Goal: Information Seeking & Learning: Learn about a topic

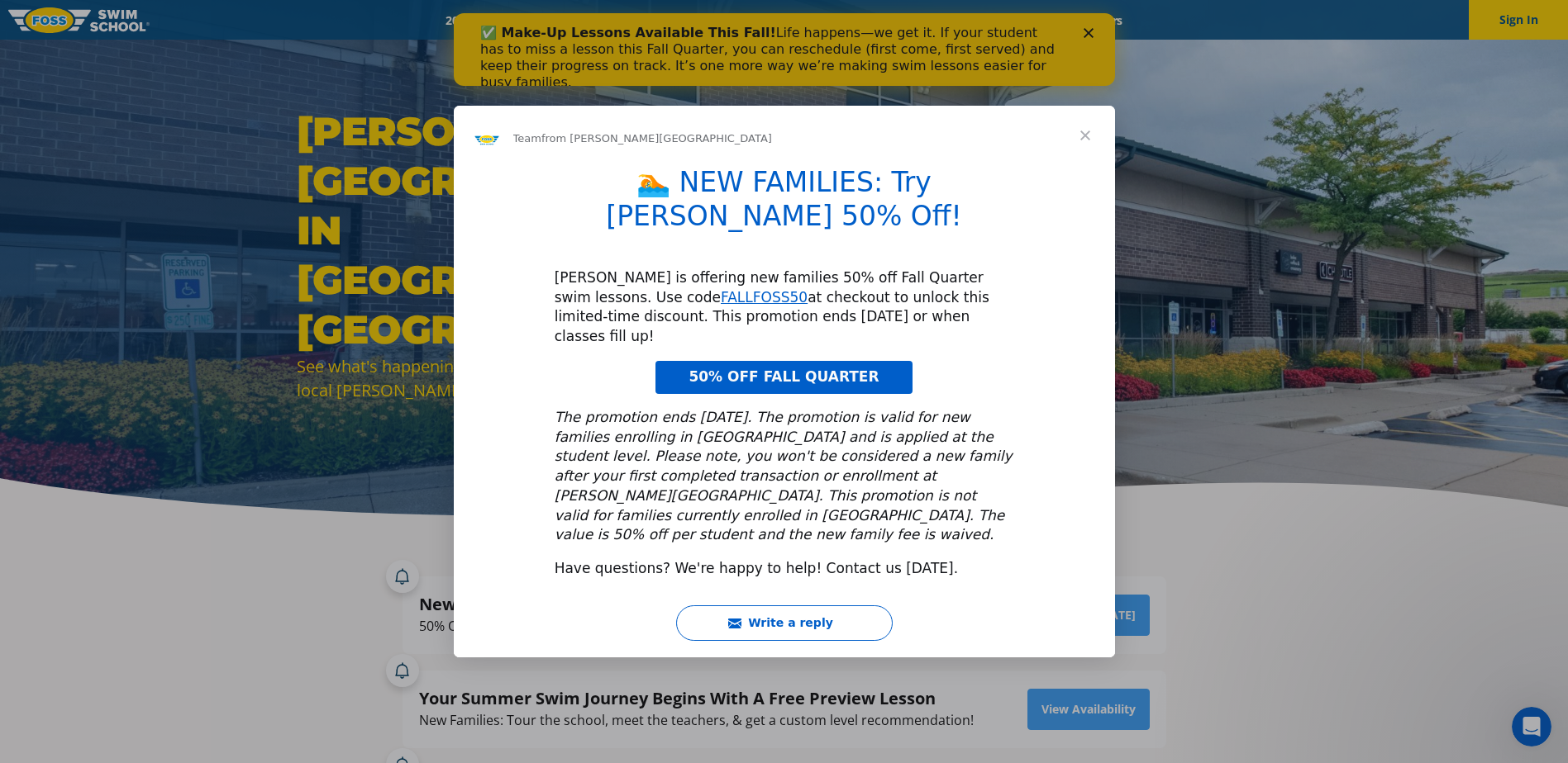
click at [1094, 35] on div "Intercom messenger" at bounding box center [784, 382] width 1568 height 763
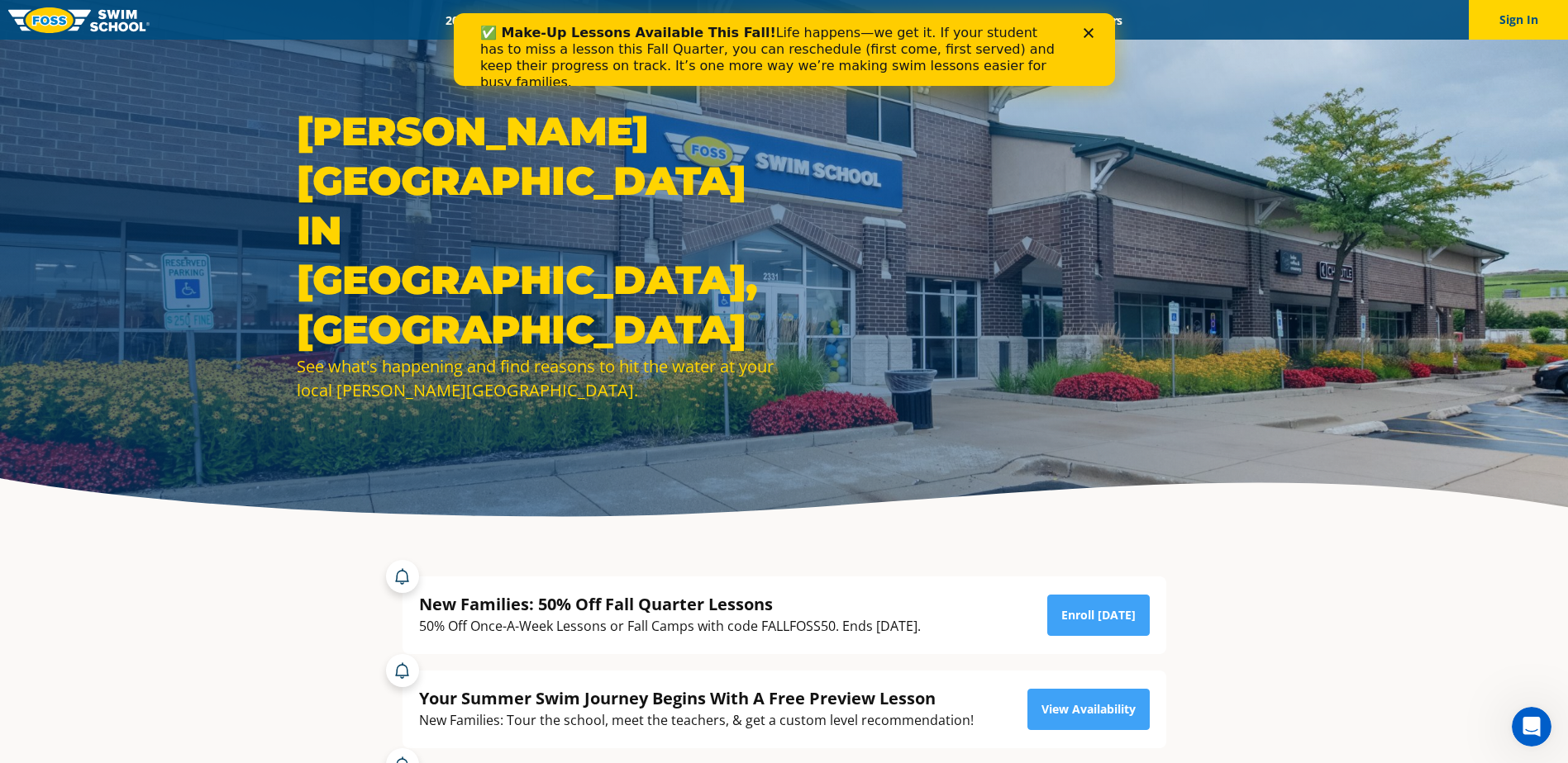
click at [1093, 31] on div "Close" at bounding box center [1091, 32] width 16 height 10
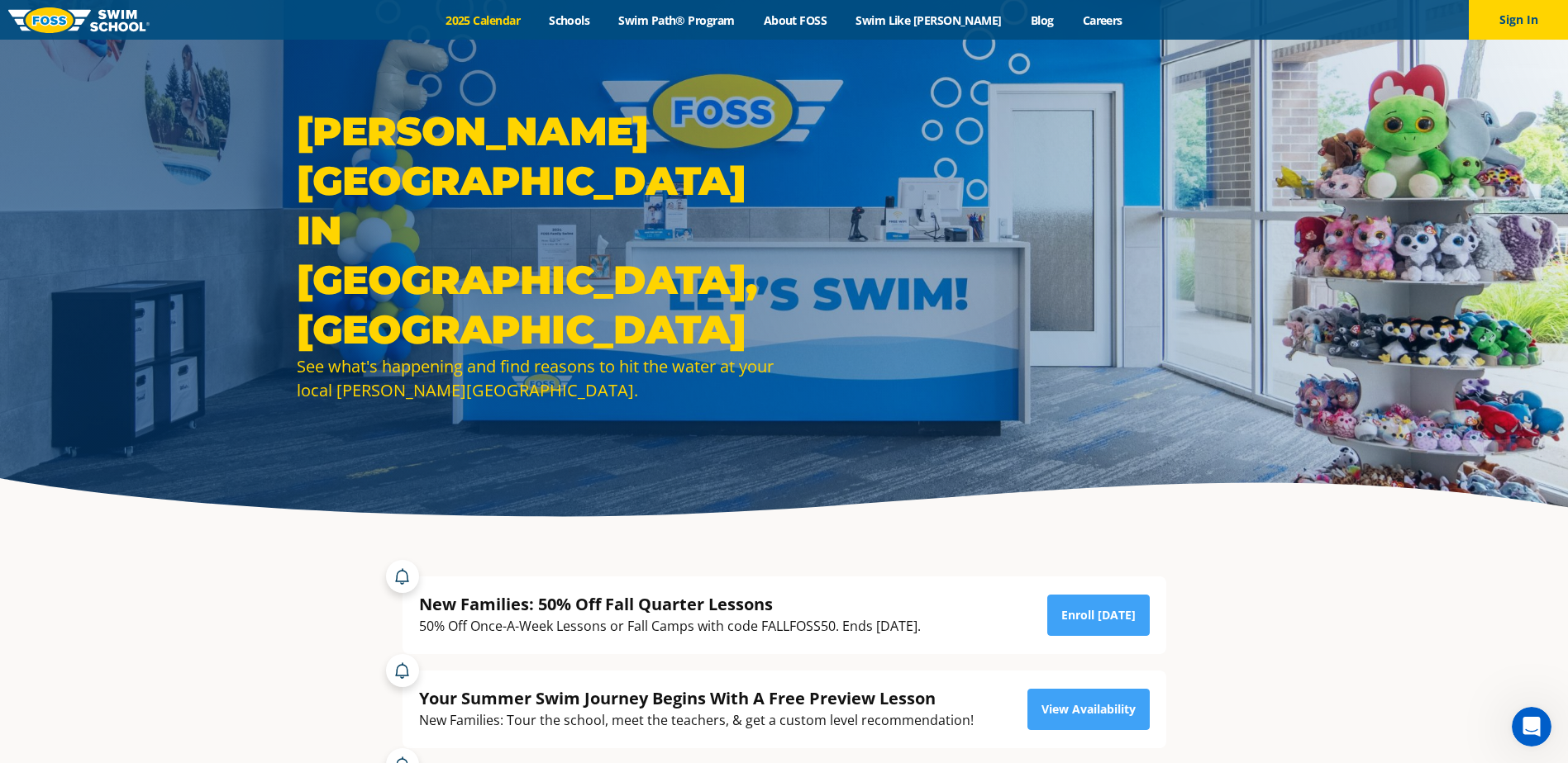
click at [521, 22] on link "2025 Calendar" at bounding box center [483, 20] width 104 height 15
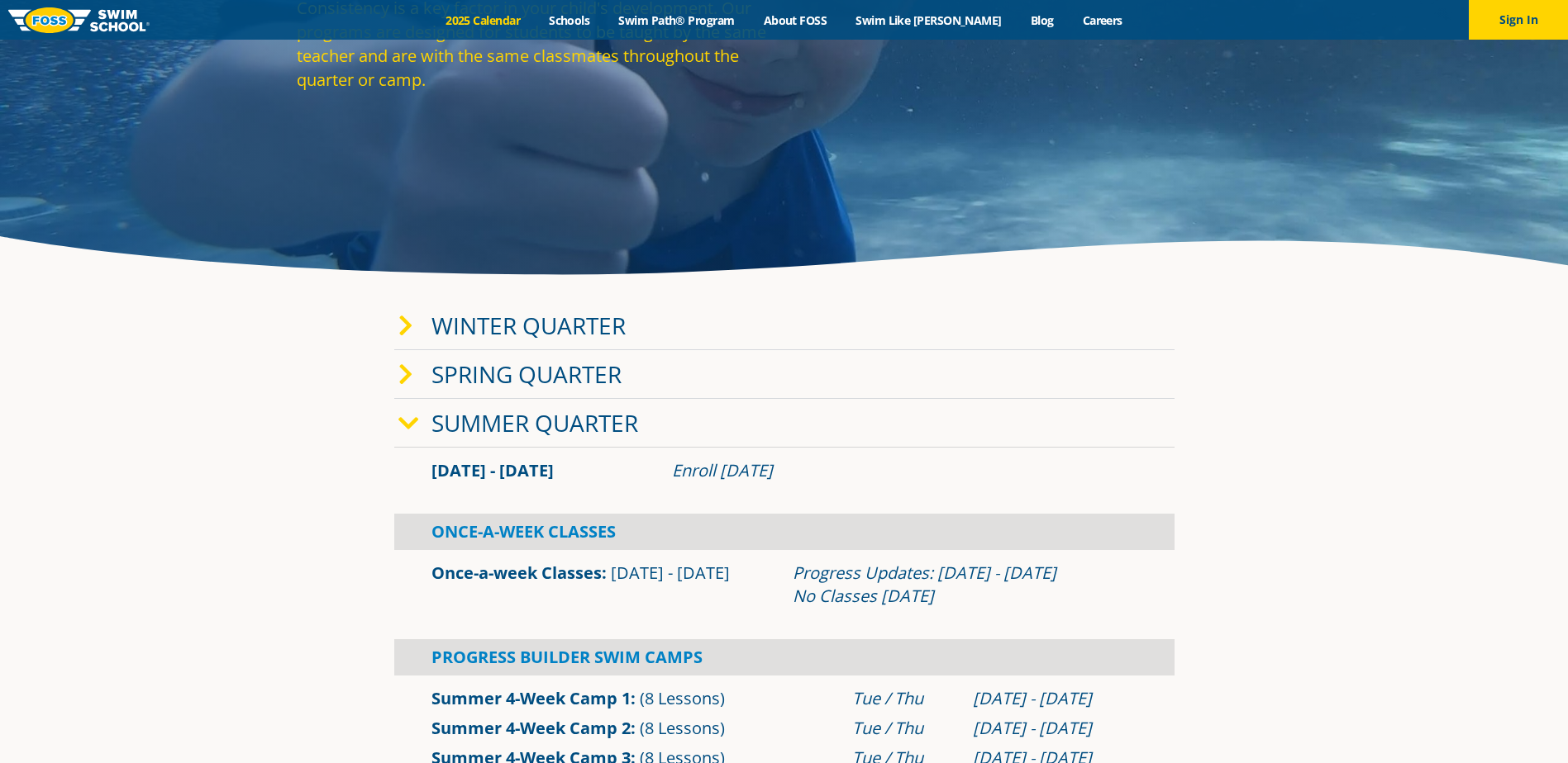
scroll to position [330, 0]
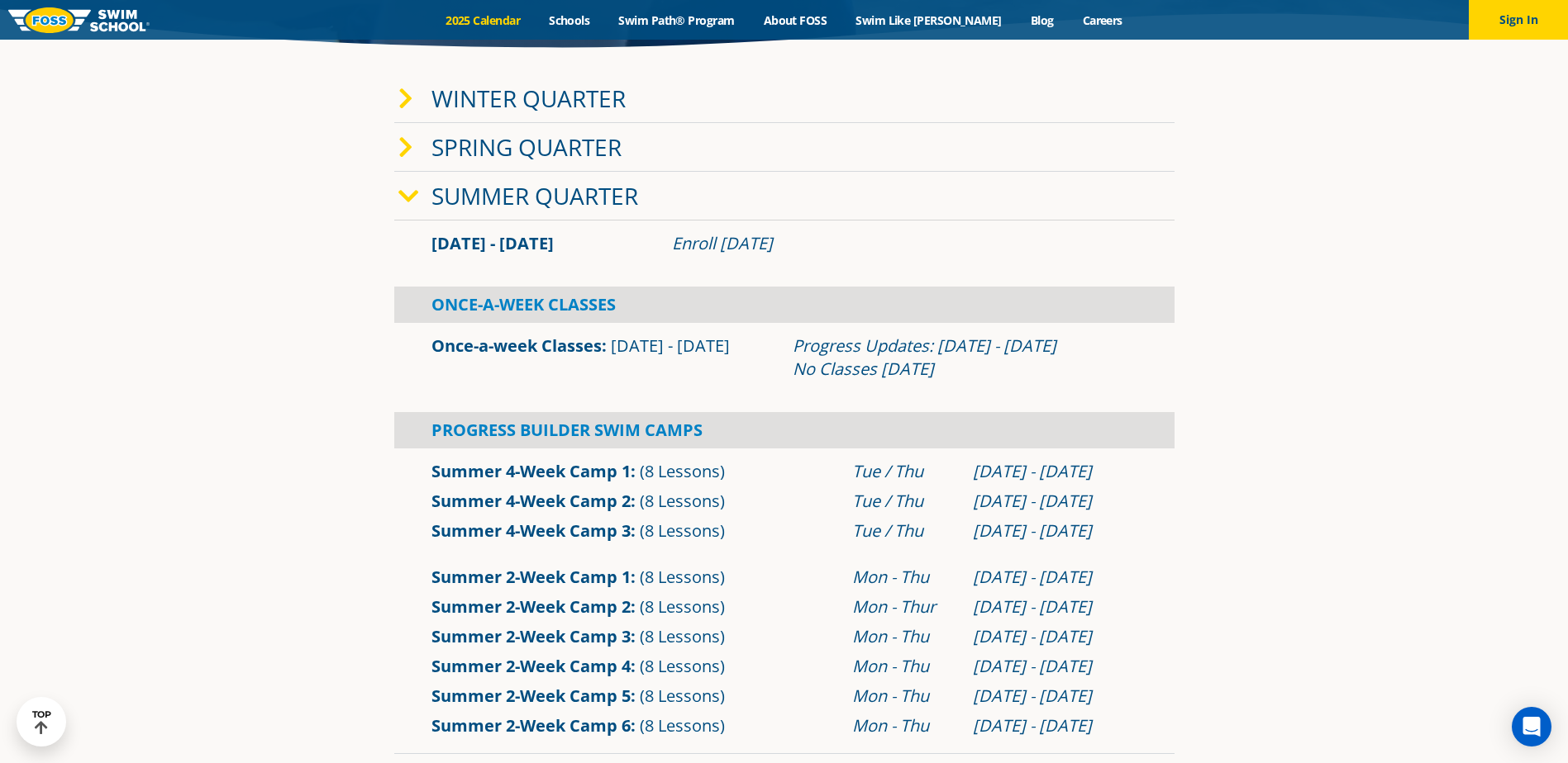
scroll to position [0, 0]
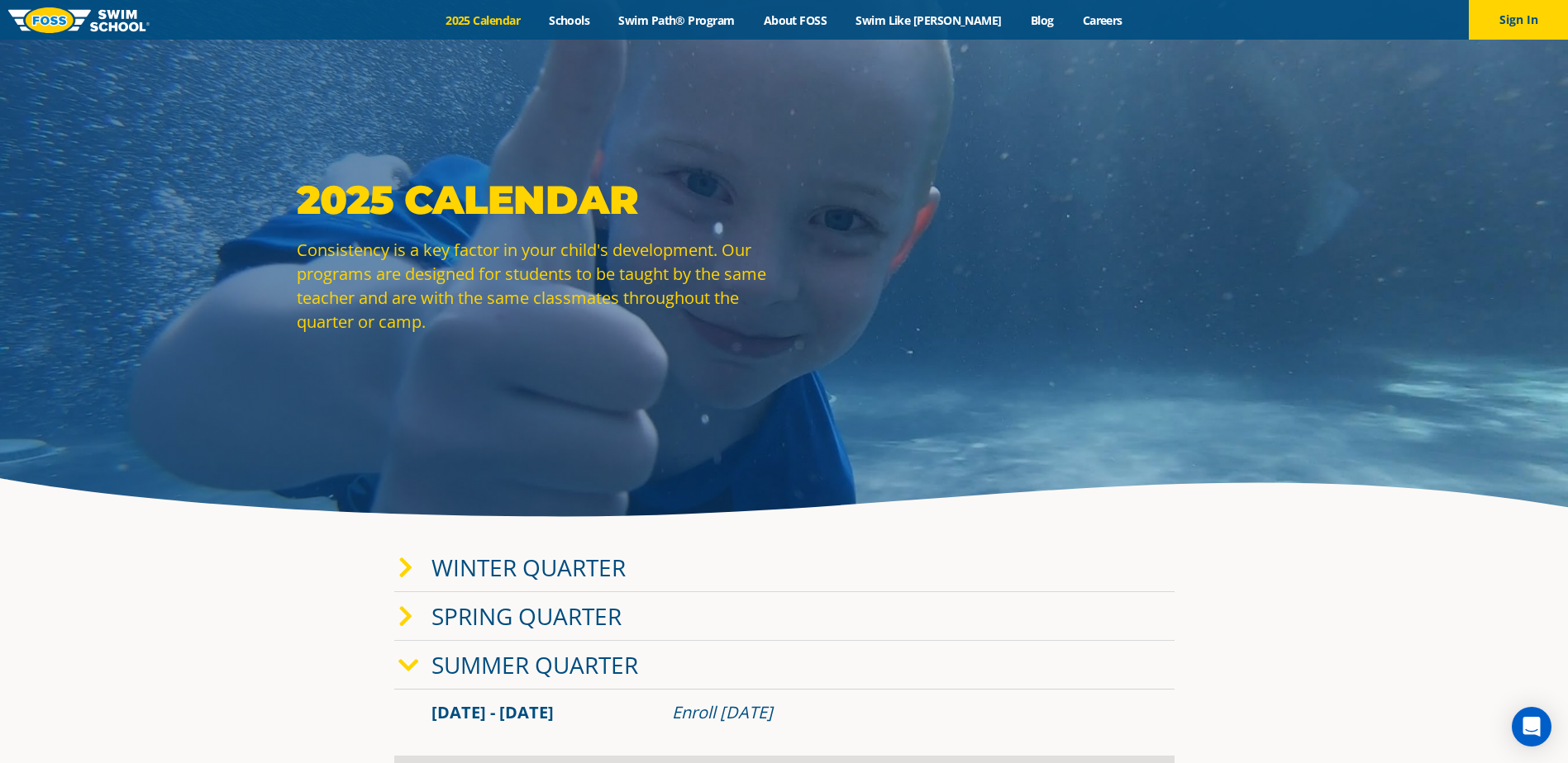
click at [94, 11] on img at bounding box center [78, 20] width 142 height 25
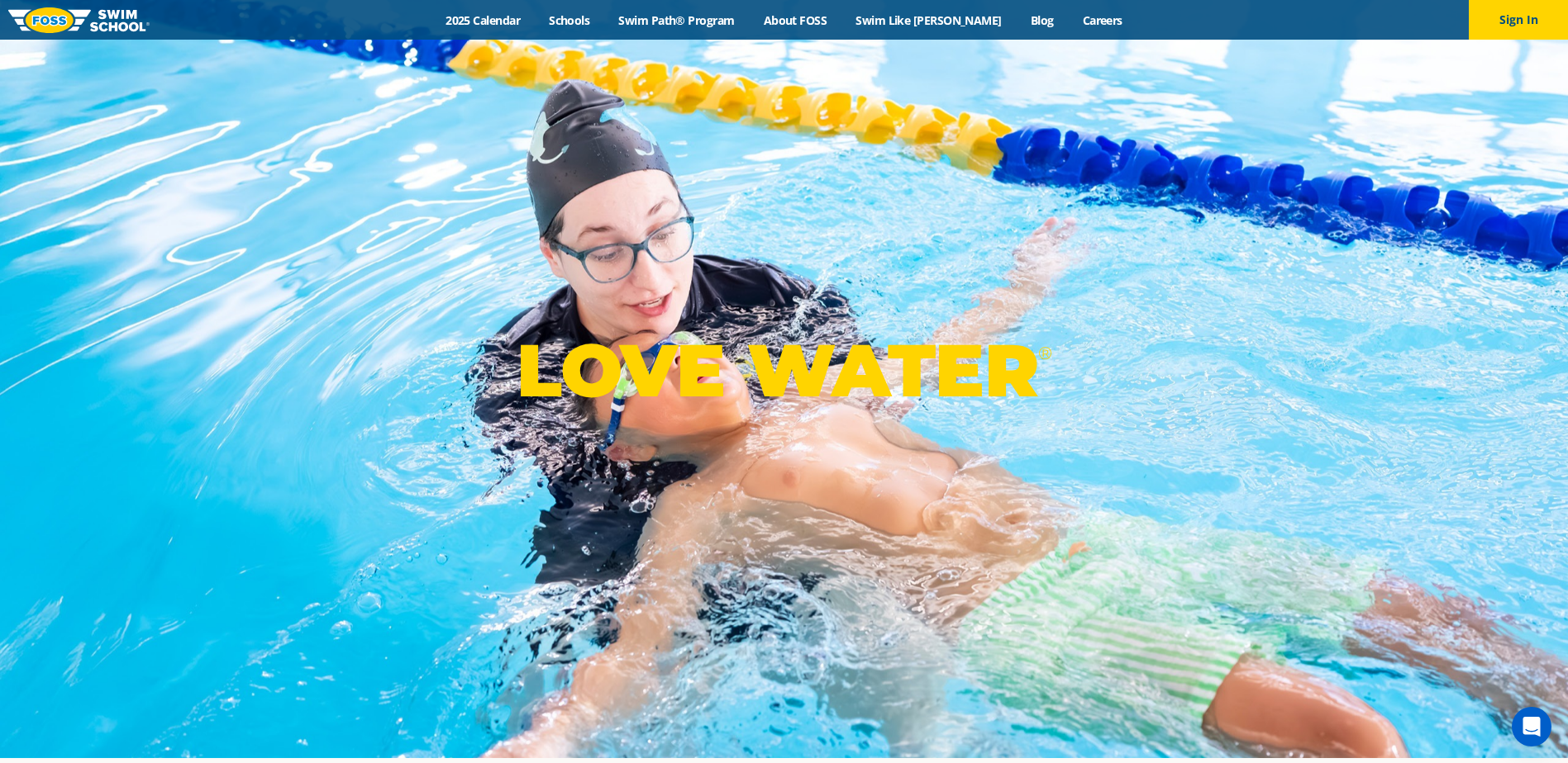
scroll to position [248, 0]
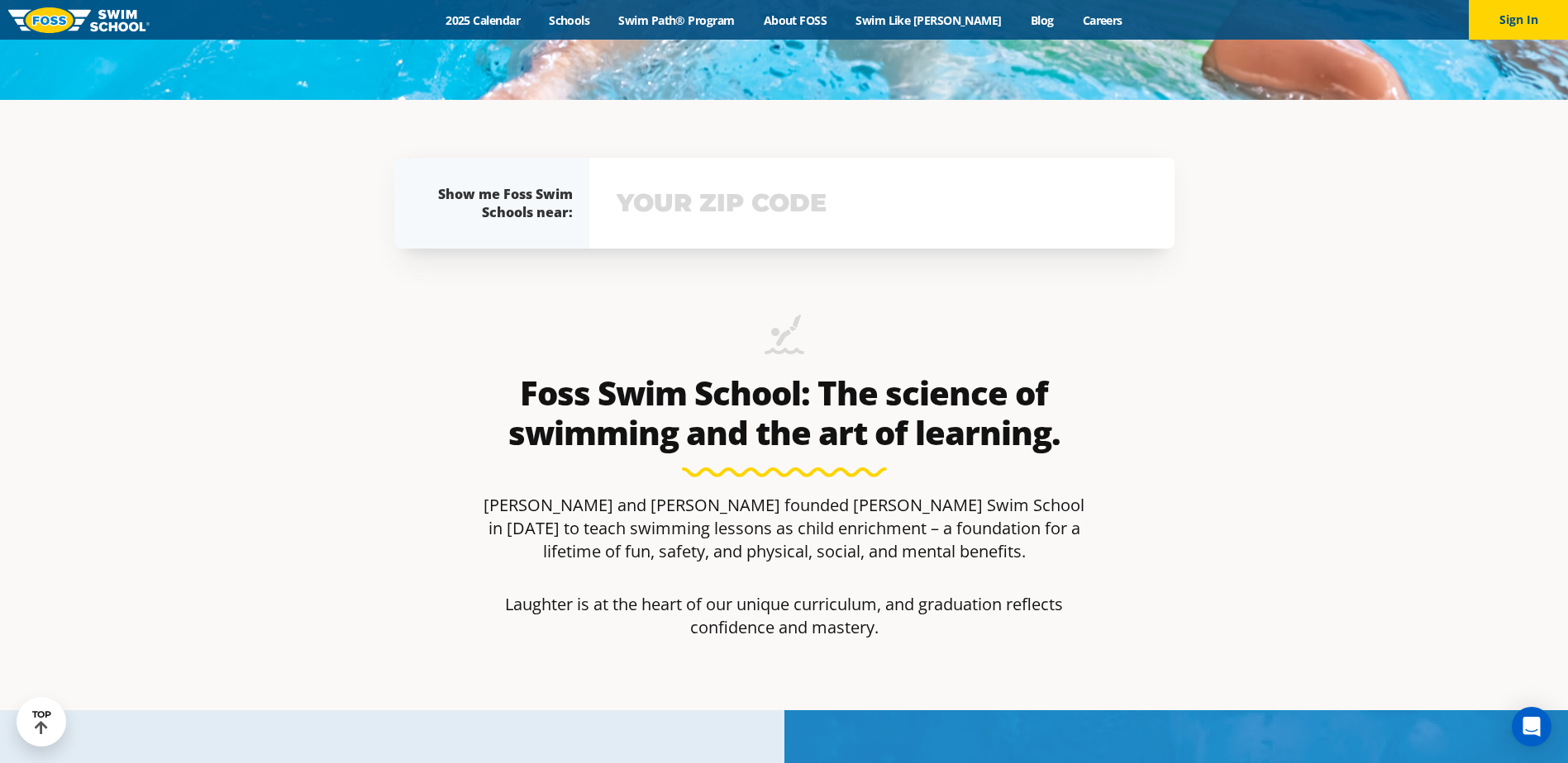
click at [744, 221] on input "text" at bounding box center [881, 203] width 539 height 48
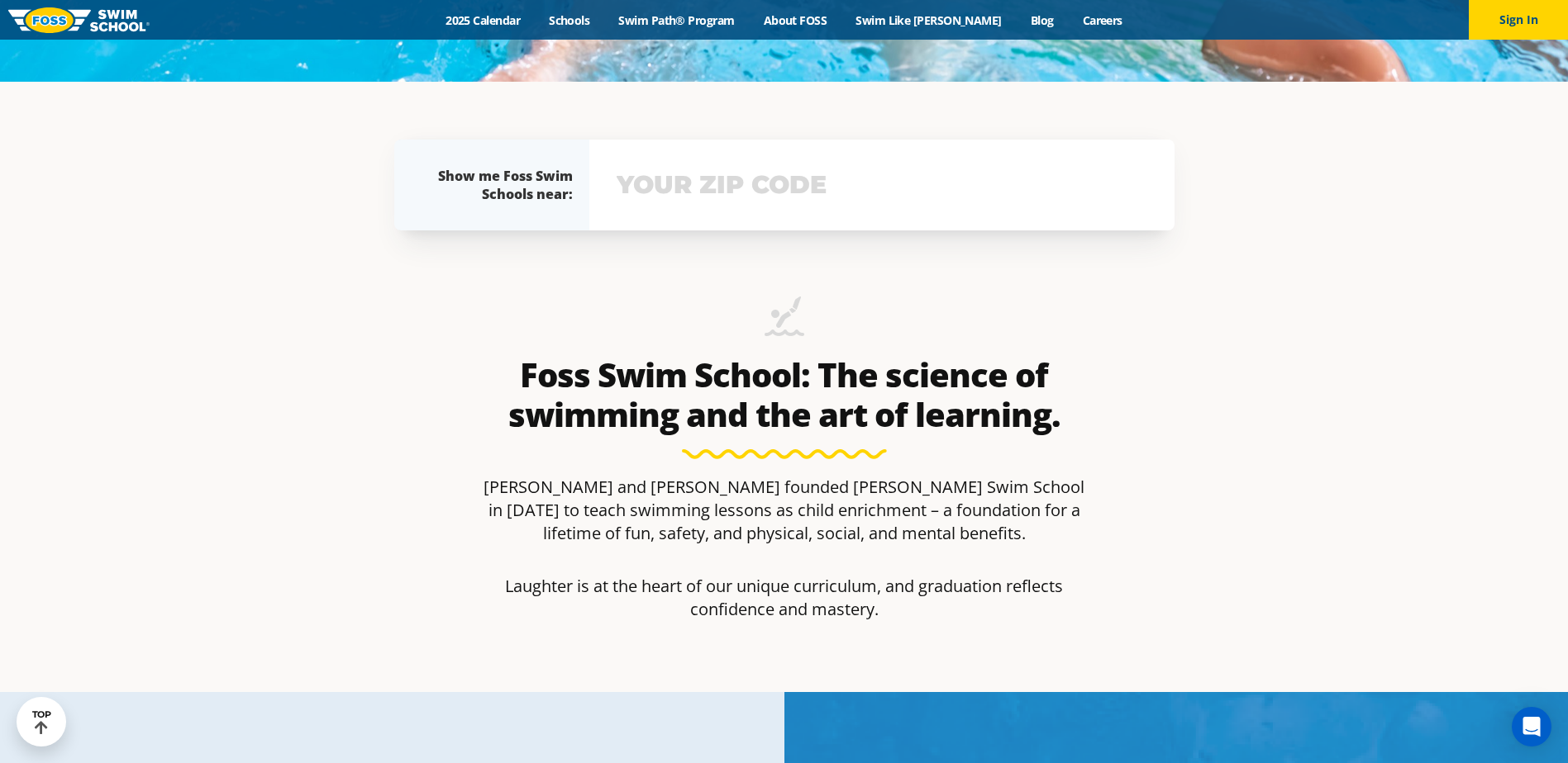
scroll to position [739, 0]
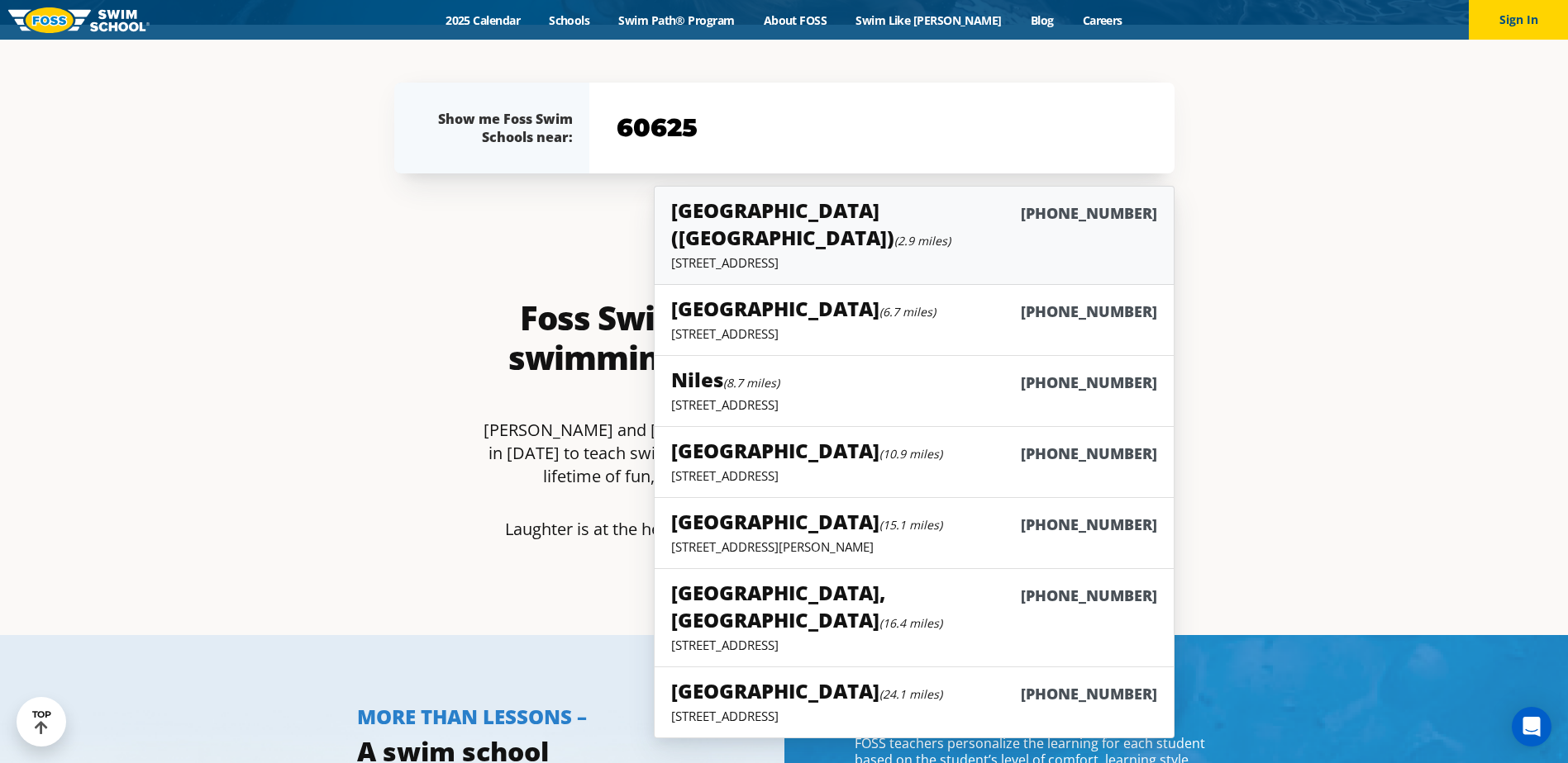
type input "60625"
click at [724, 216] on h5 "Chicago (Lakeview) (2.9 miles)" at bounding box center [845, 224] width 349 height 54
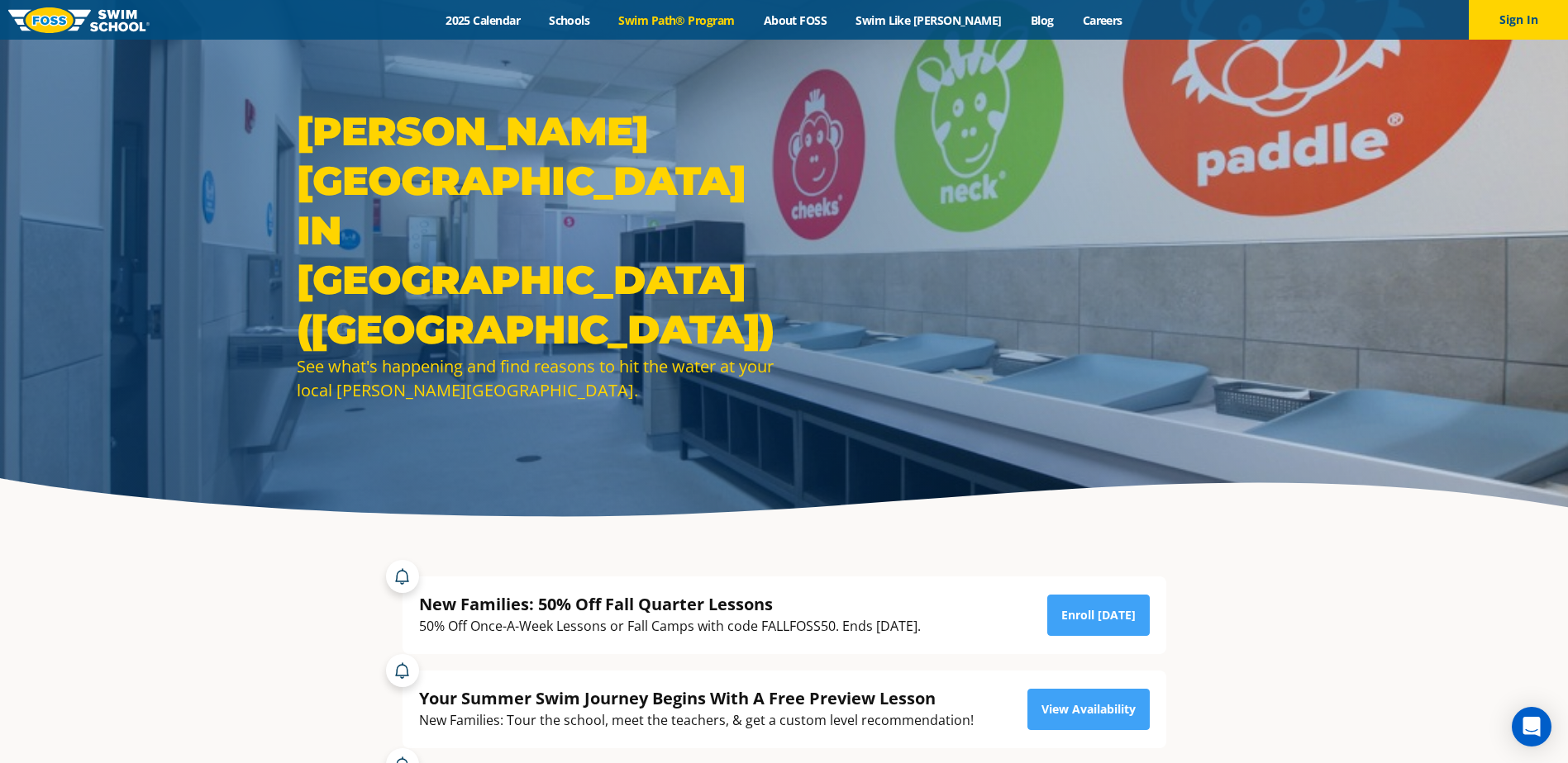
click at [695, 13] on link "Swim Path® Program" at bounding box center [677, 20] width 144 height 15
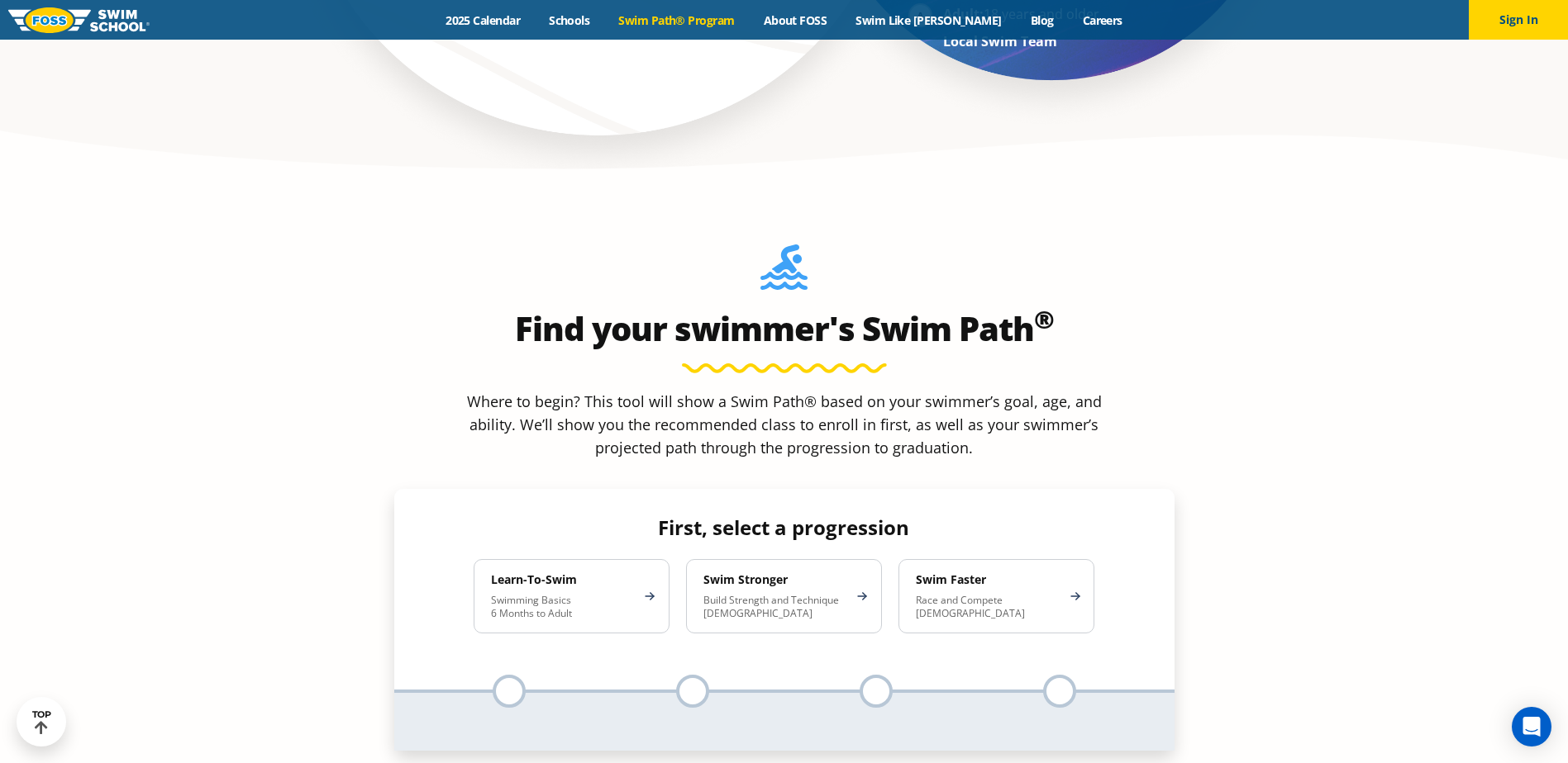
scroll to position [1404, 0]
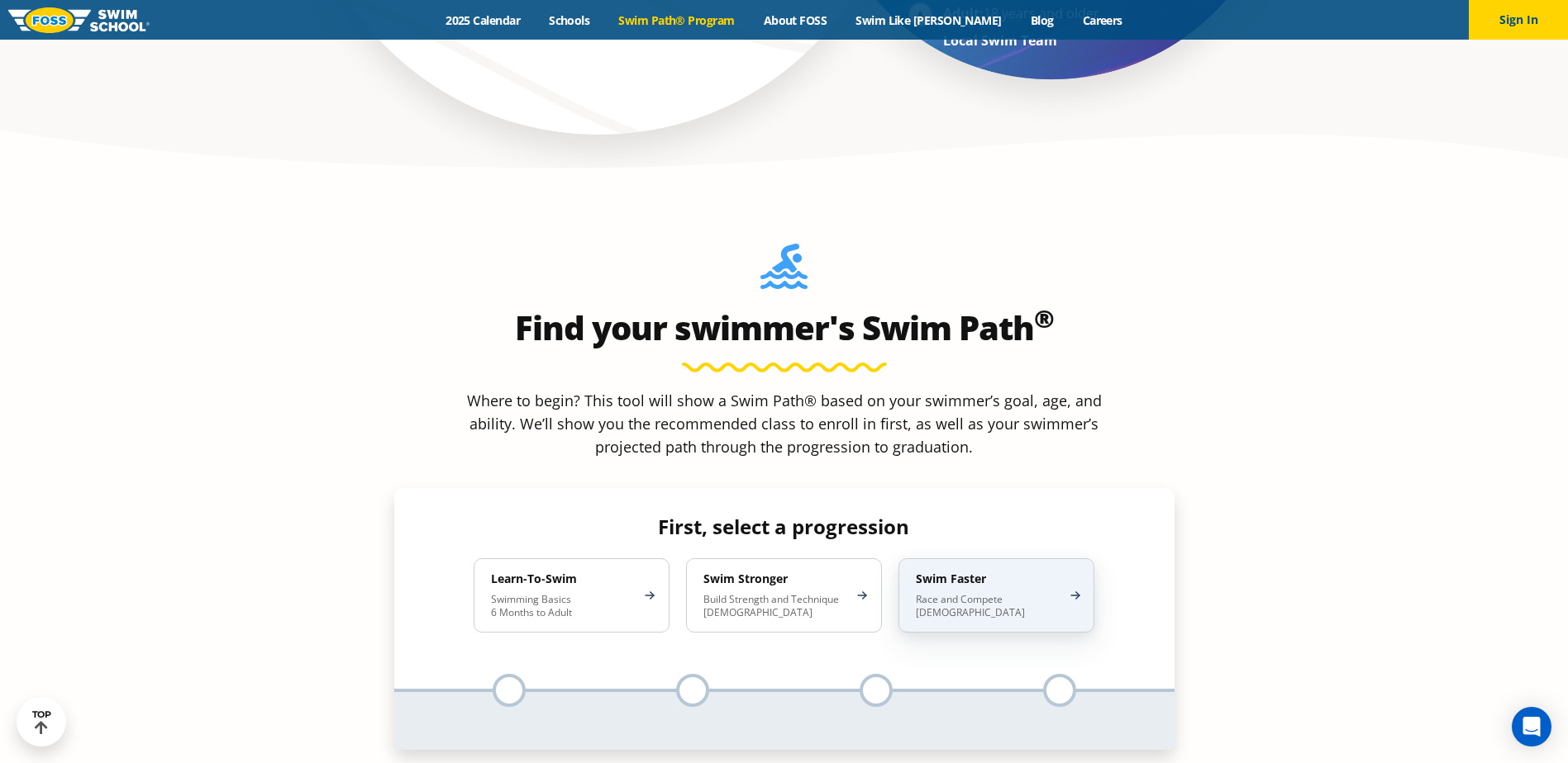
click at [1084, 558] on div "Swim Faster Race and Compete 8-17 Years Old" at bounding box center [996, 595] width 196 height 74
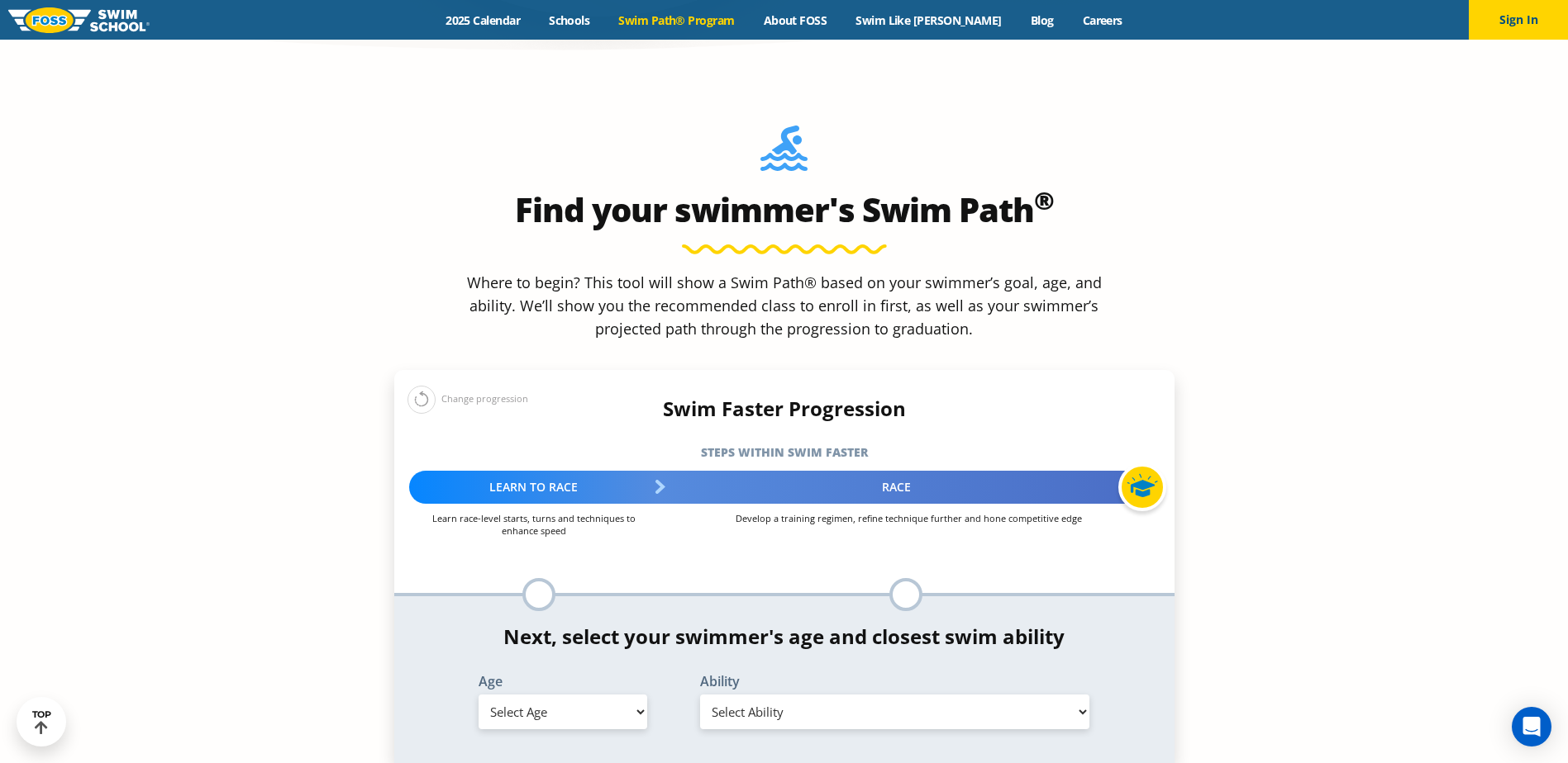
scroll to position [1735, 0]
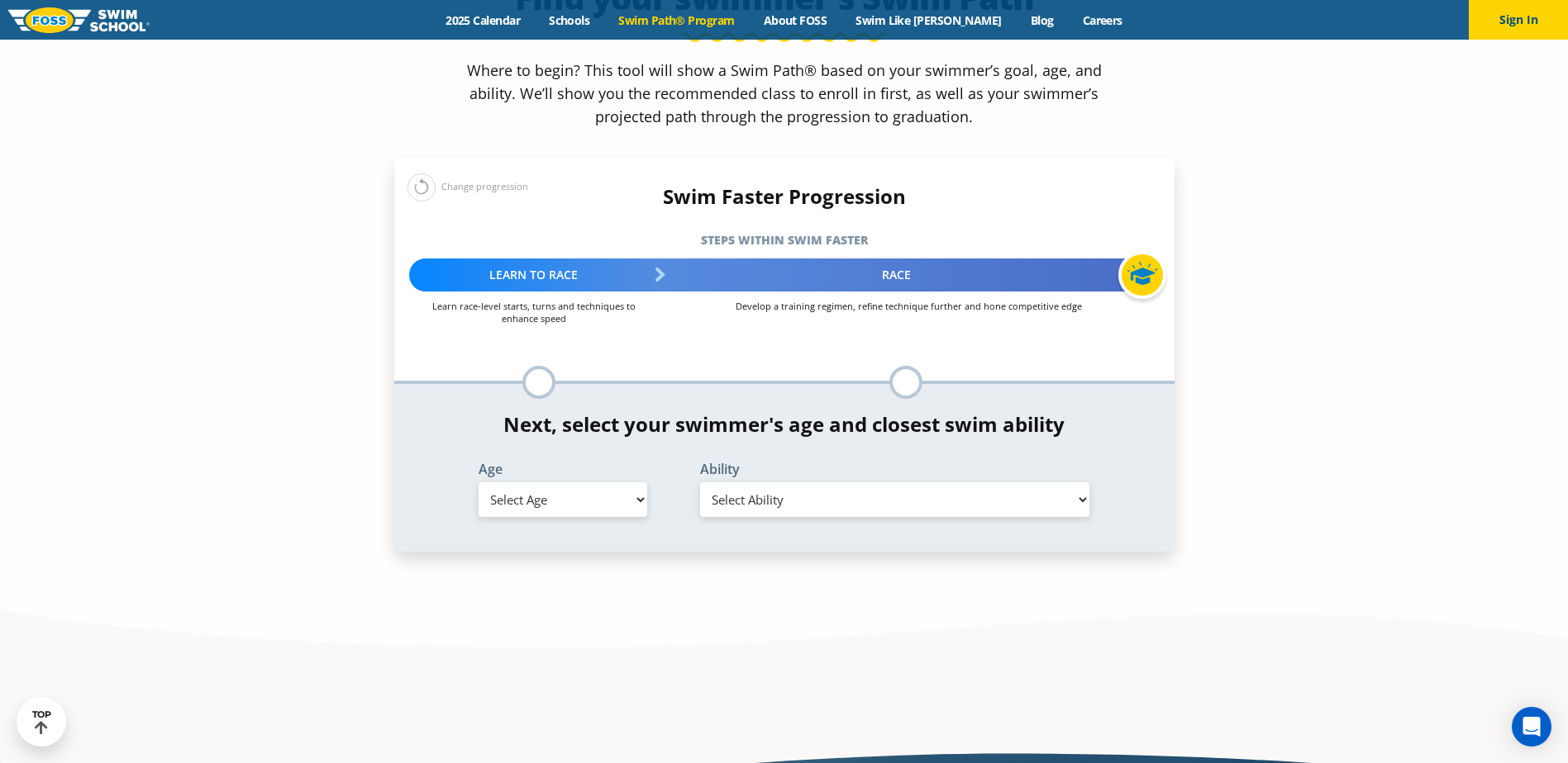
click at [638, 483] on select "Select Age 6 months - 1 year 1 year 2 years 3 years 4 years 5 years 6 years 7 y…" at bounding box center [562, 500] width 169 height 34
click at [297, 339] on section "Find your swimmer's Swim Path ® Where to begin? This tool will show a Swim Path…" at bounding box center [784, 261] width 1568 height 811
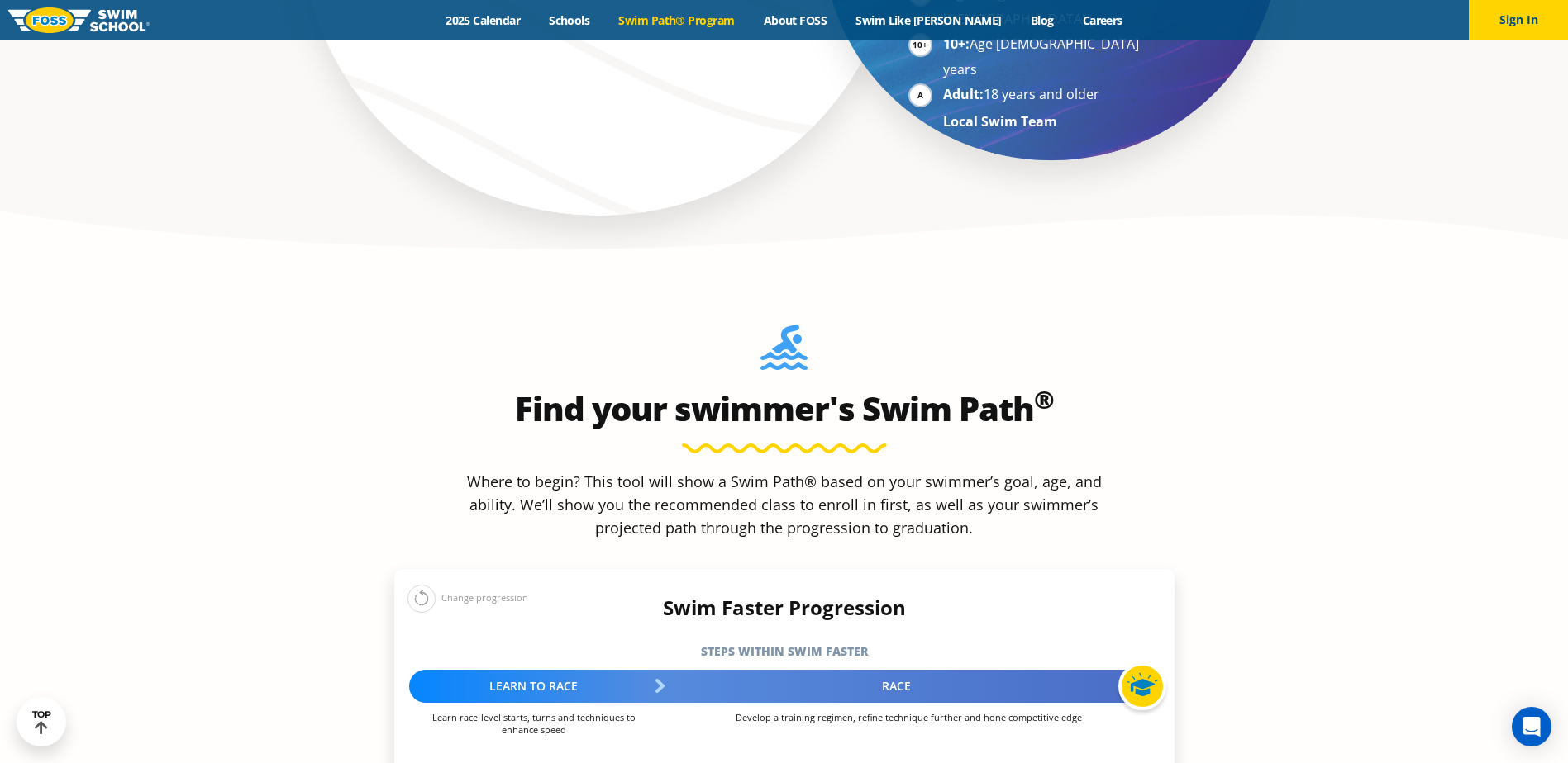
scroll to position [1569, 0]
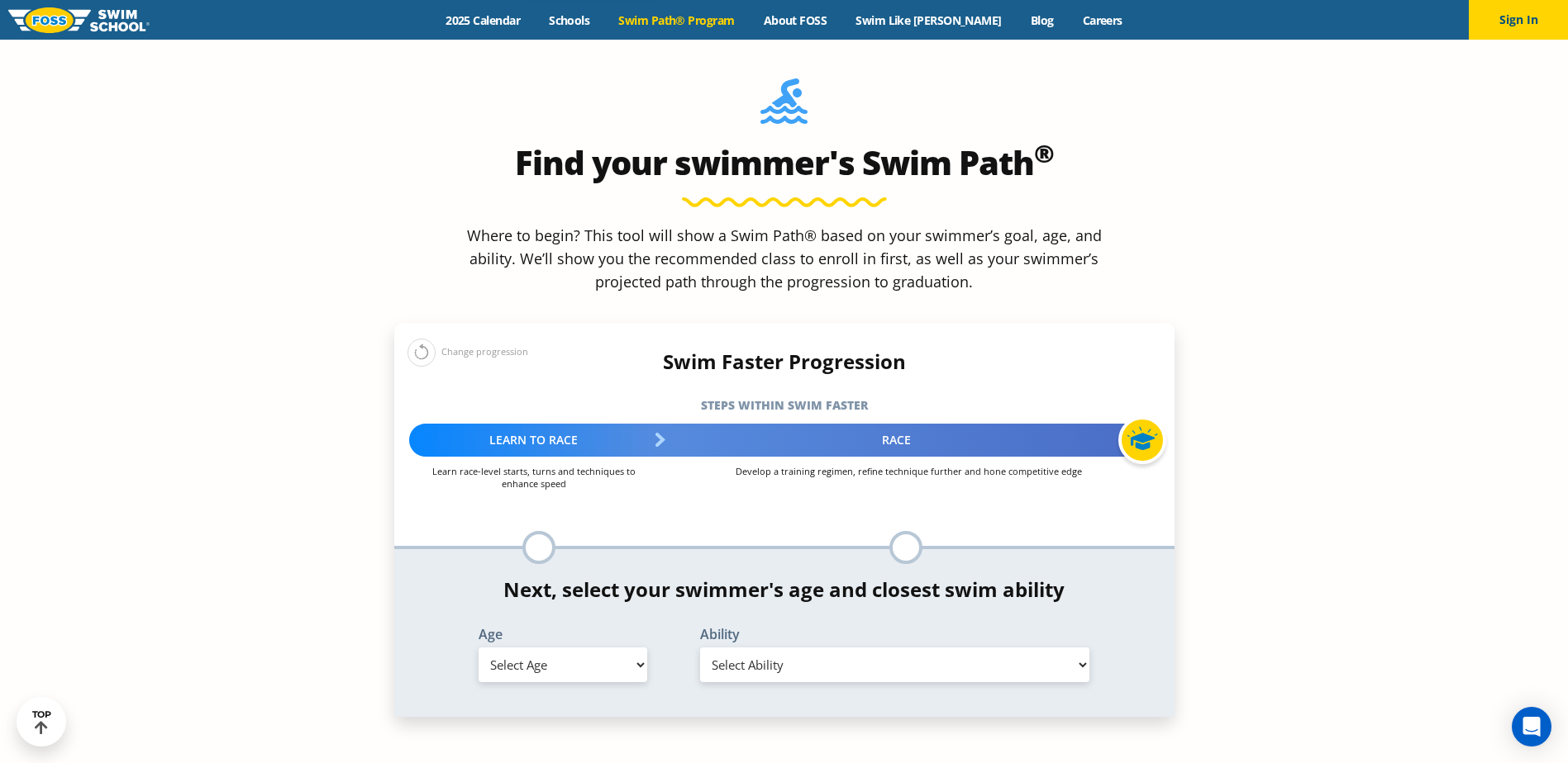
click at [636, 648] on select "Select Age 6 months - 1 year 1 year 2 years 3 years 4 years 5 years 6 years 7 y…" at bounding box center [562, 665] width 169 height 34
select select "adult-18-years-"
click at [478, 648] on select "Select Age 6 months - 1 year 1 year 2 years 3 years 4 years 5 years 6 years 7 y…" at bounding box center [562, 665] width 169 height 34
click at [1079, 648] on select "Select Ability First in-water experience When in the water reliant on a life ja…" at bounding box center [895, 665] width 390 height 34
select select "adult-18-years--when-in-the-water-reliant-on-a-life-jacket-or-floatation-device"
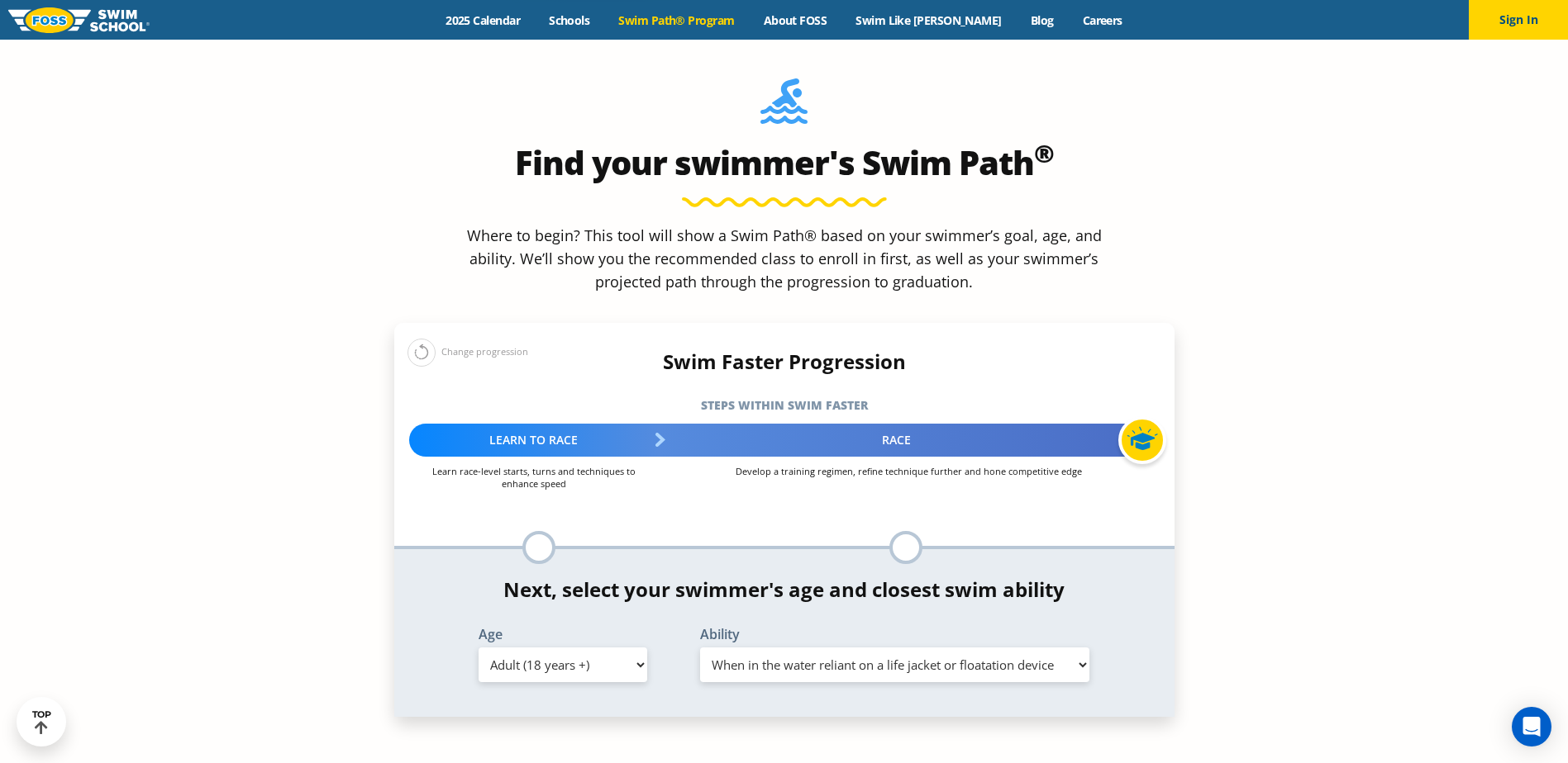
click at [700, 648] on select "Select Ability First in-water experience When in the water reliant on a life ja…" at bounding box center [895, 665] width 390 height 34
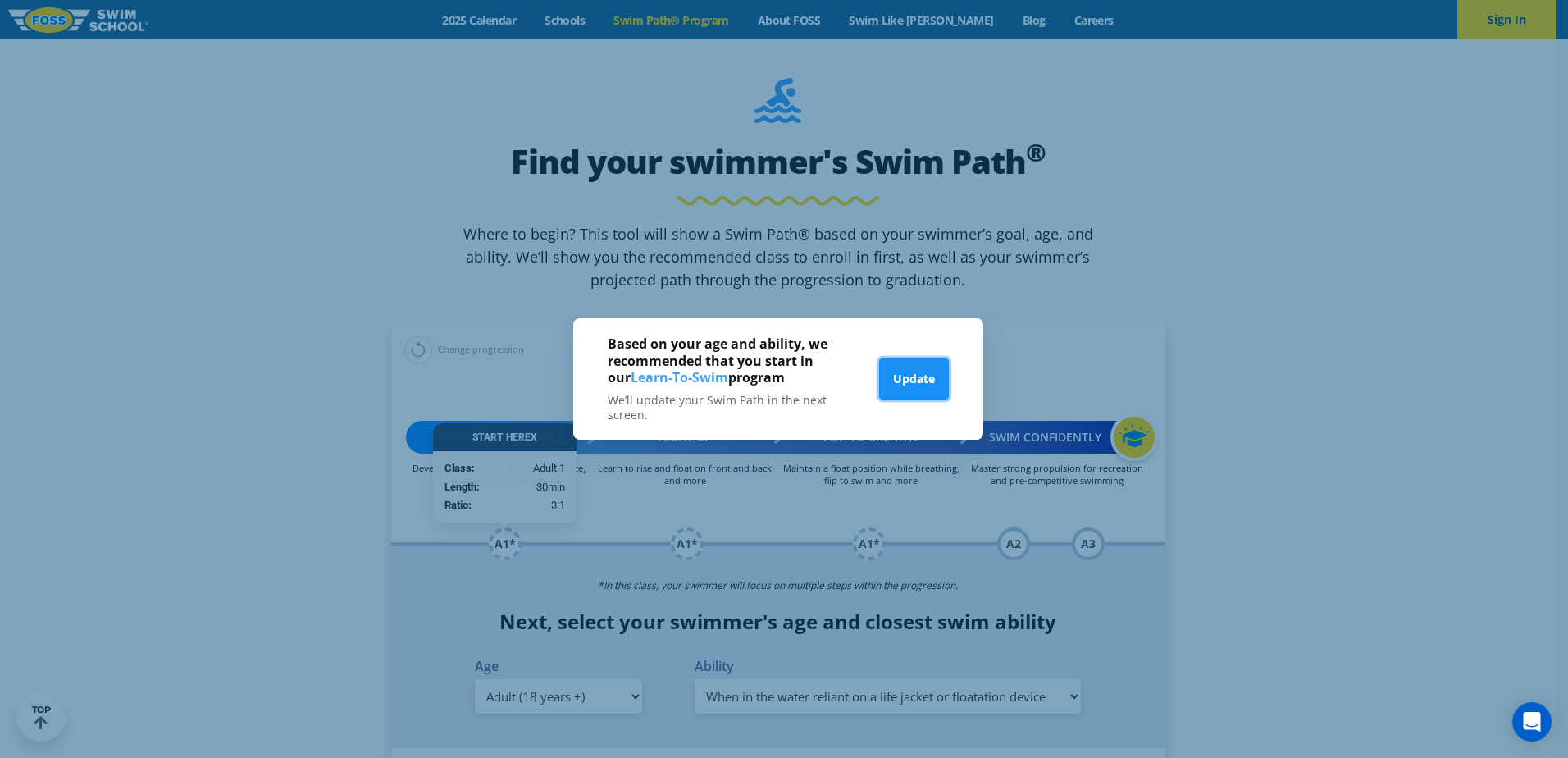
click at [915, 369] on button "Update" at bounding box center [914, 379] width 70 height 41
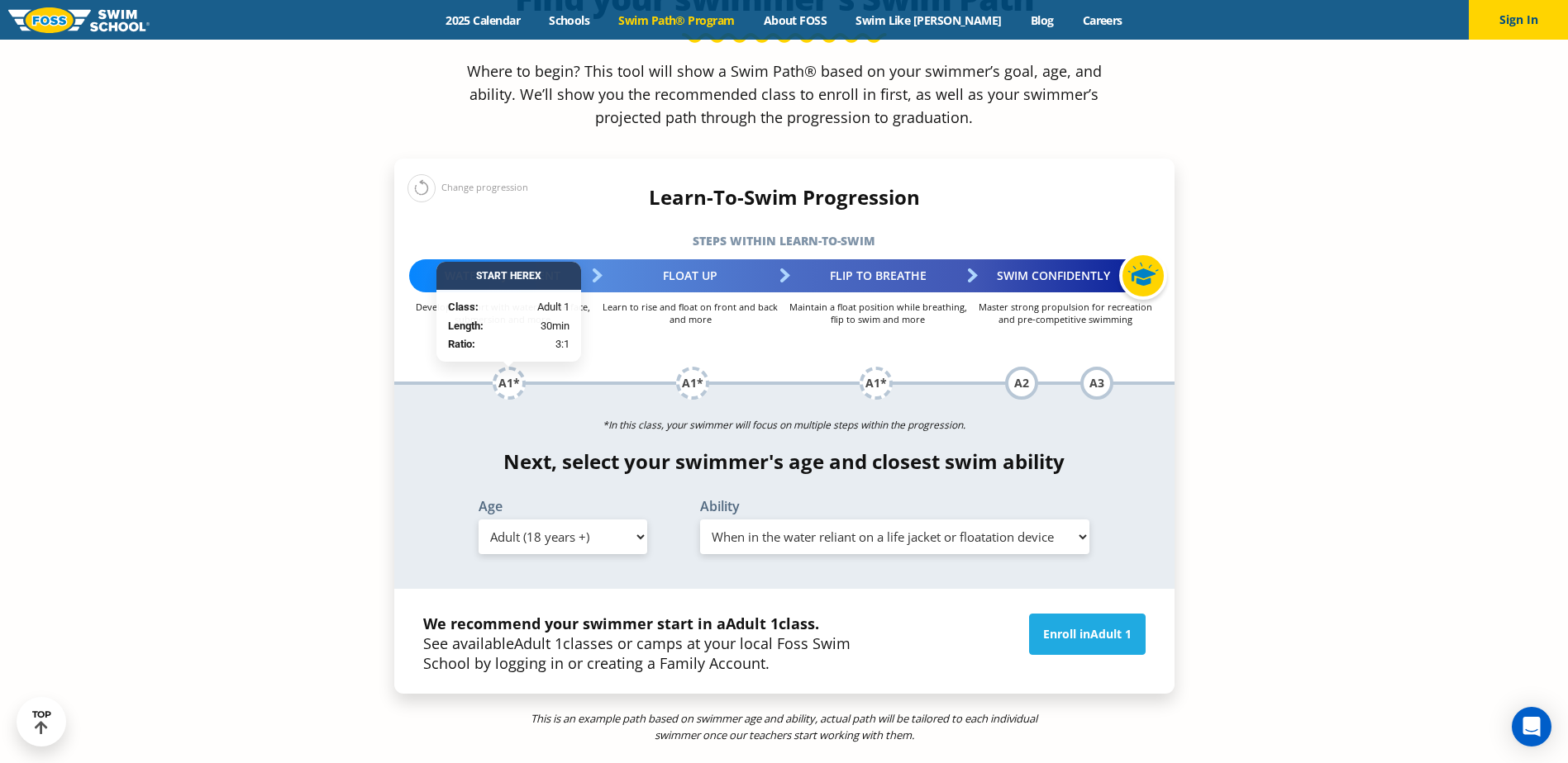
scroll to position [1735, 0]
click at [1087, 613] on link "Enroll in Adult 1" at bounding box center [1086, 634] width 116 height 41
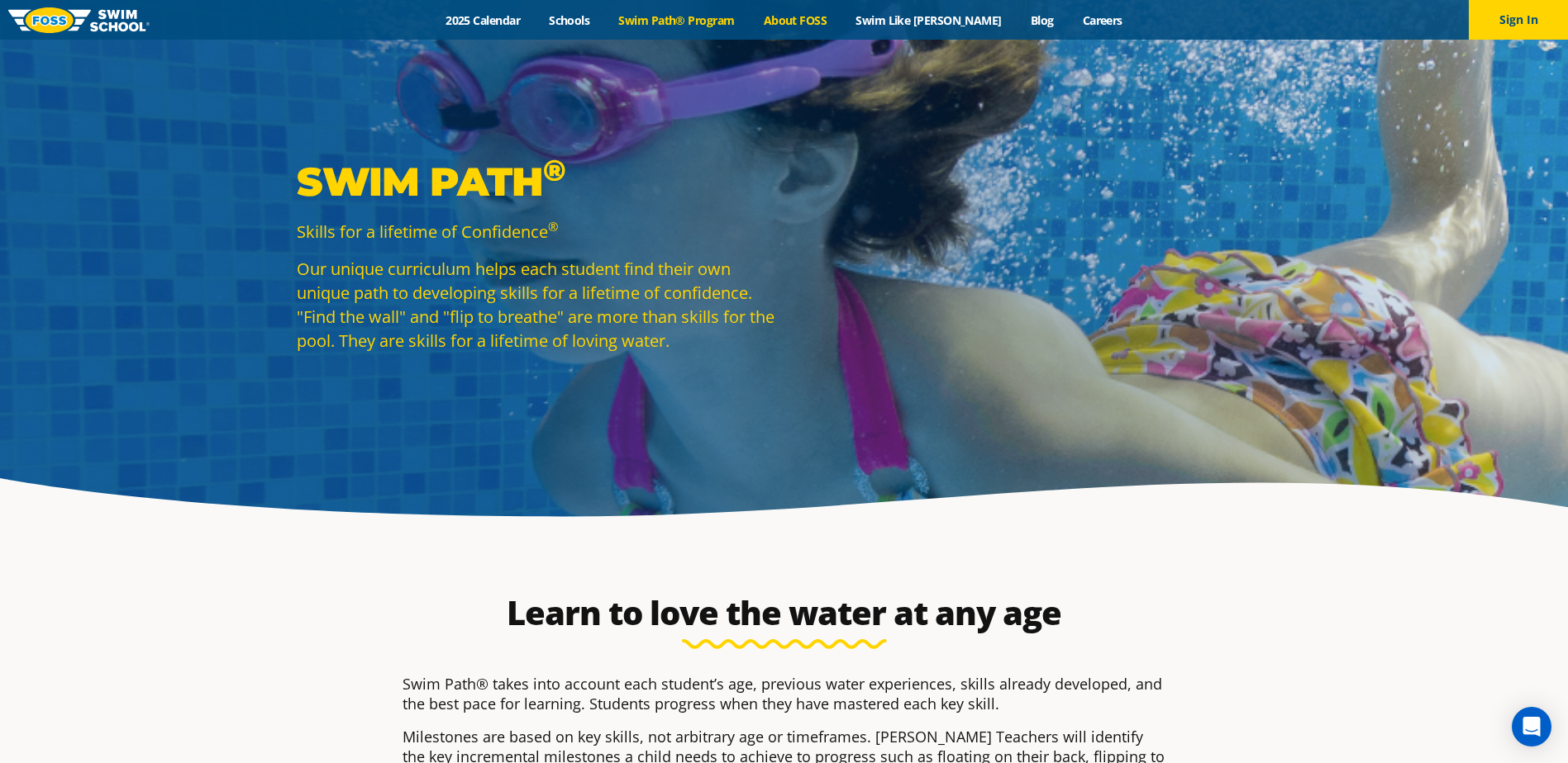
click at [842, 16] on link "About FOSS" at bounding box center [795, 20] width 93 height 15
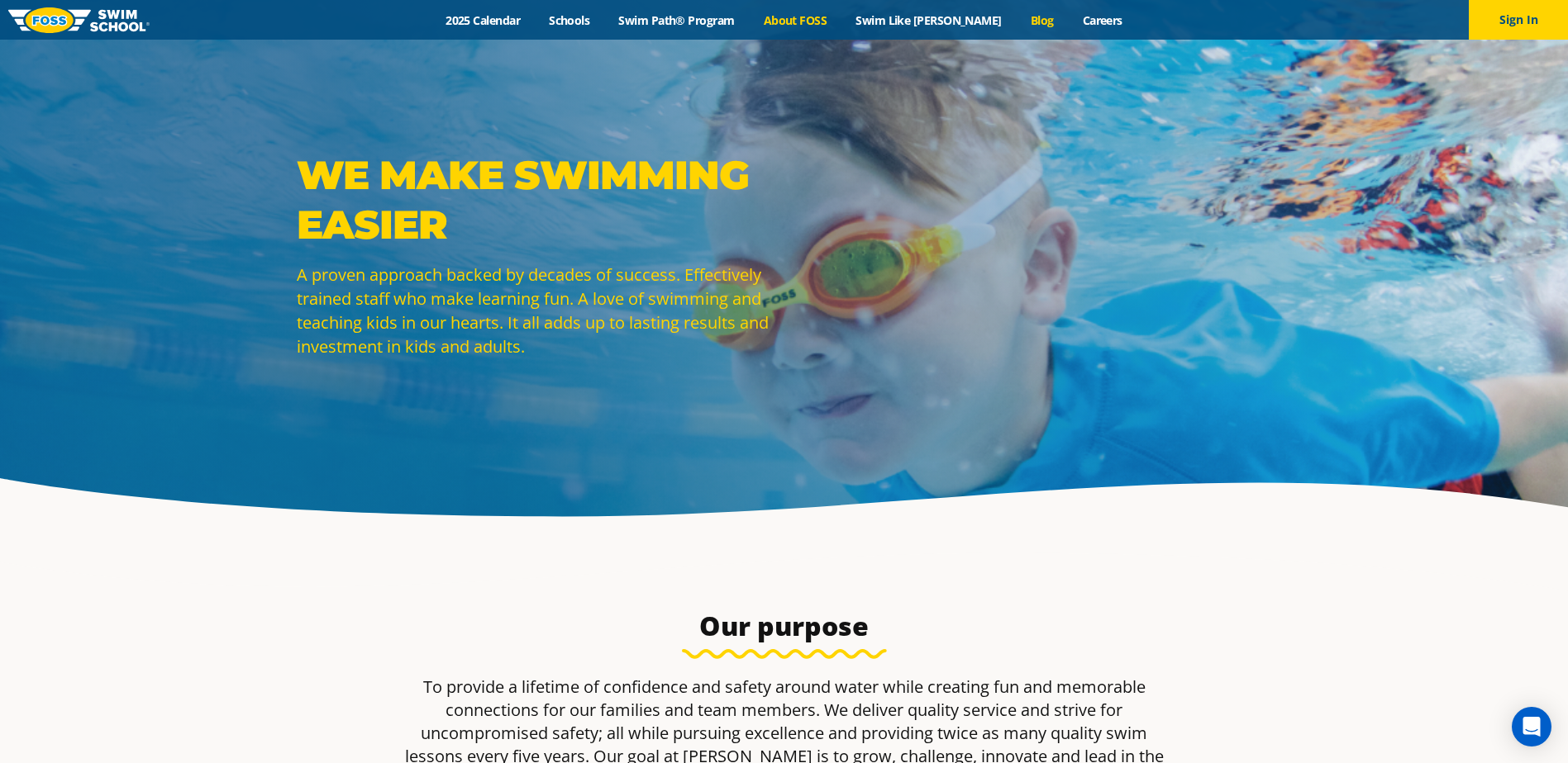
click at [1026, 23] on link "Blog" at bounding box center [1042, 20] width 52 height 15
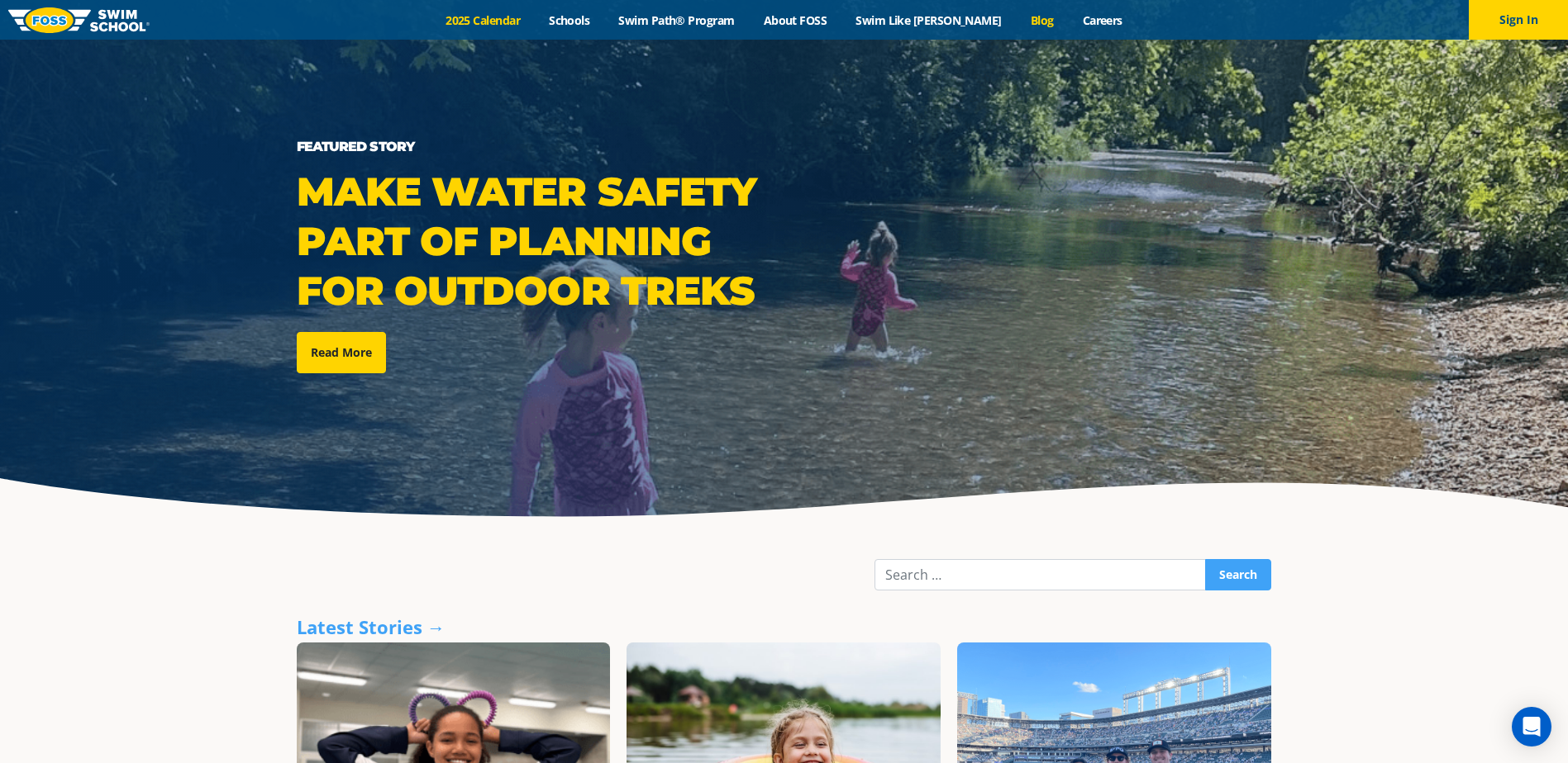
click at [535, 19] on link "2025 Calendar" at bounding box center [483, 20] width 104 height 15
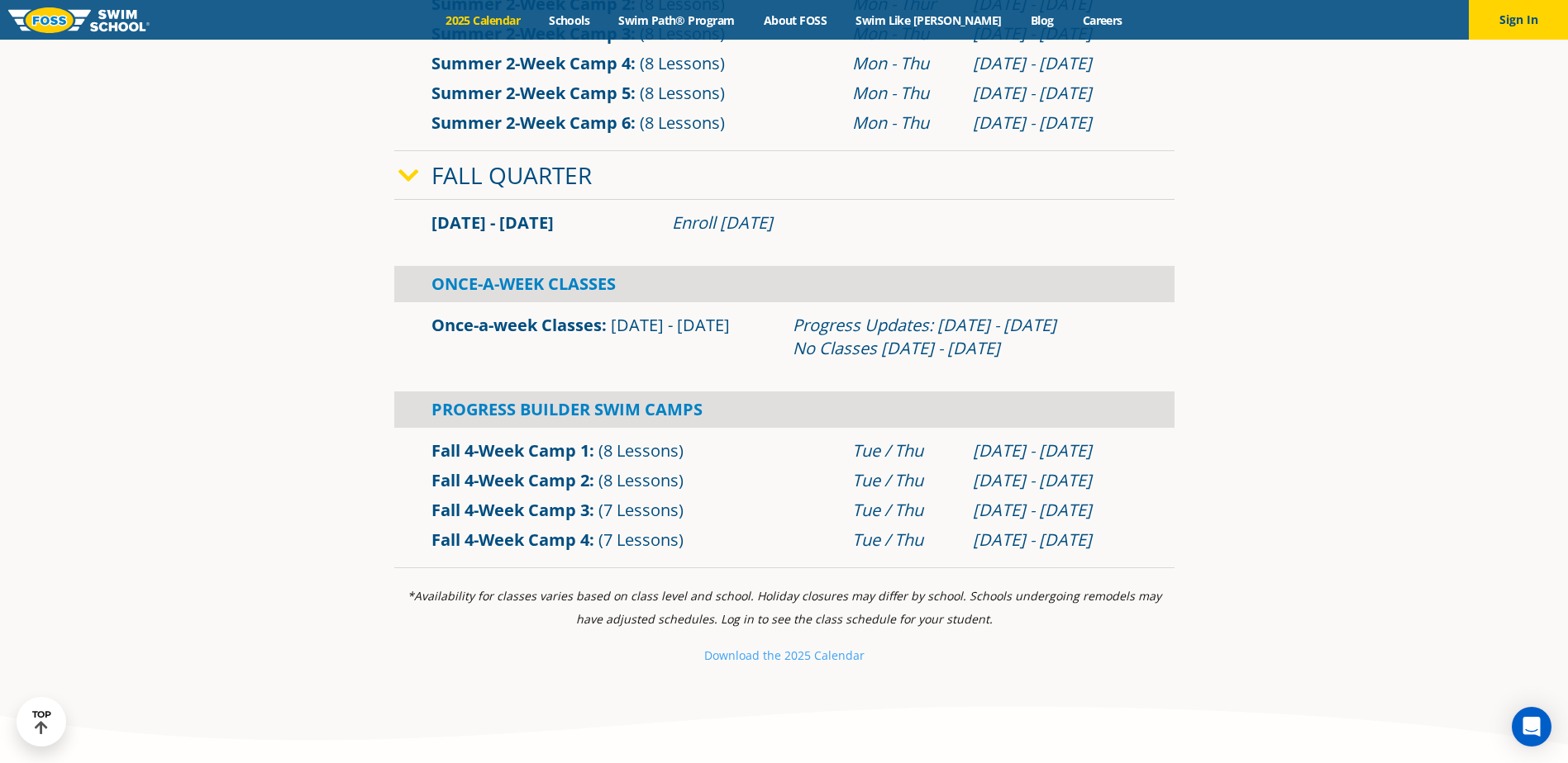
scroll to position [1074, 0]
click at [786, 655] on small "e 2025 Calendar" at bounding box center [819, 653] width 90 height 15
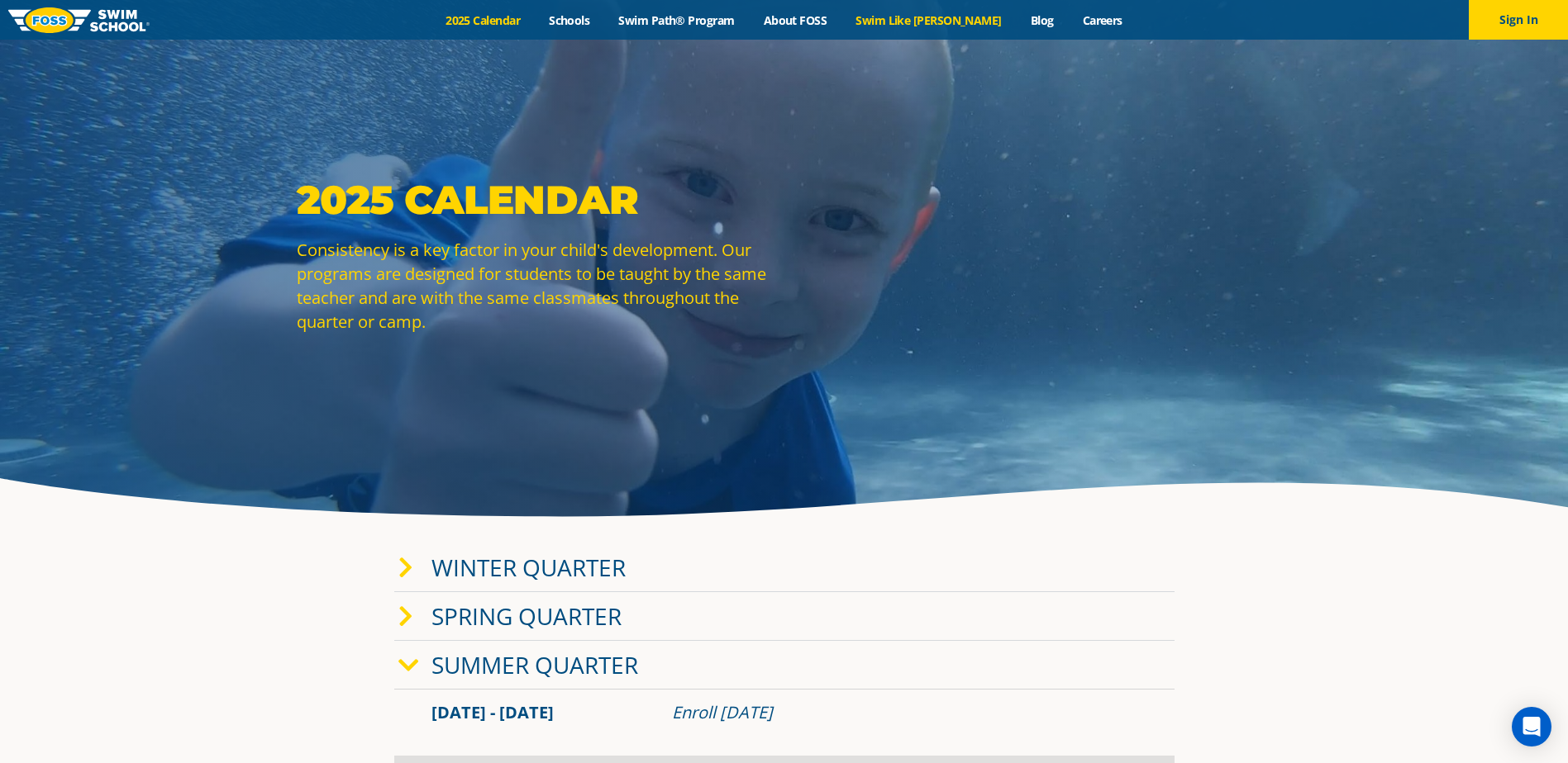
click at [932, 20] on link "Swim Like [PERSON_NAME]" at bounding box center [929, 20] width 175 height 15
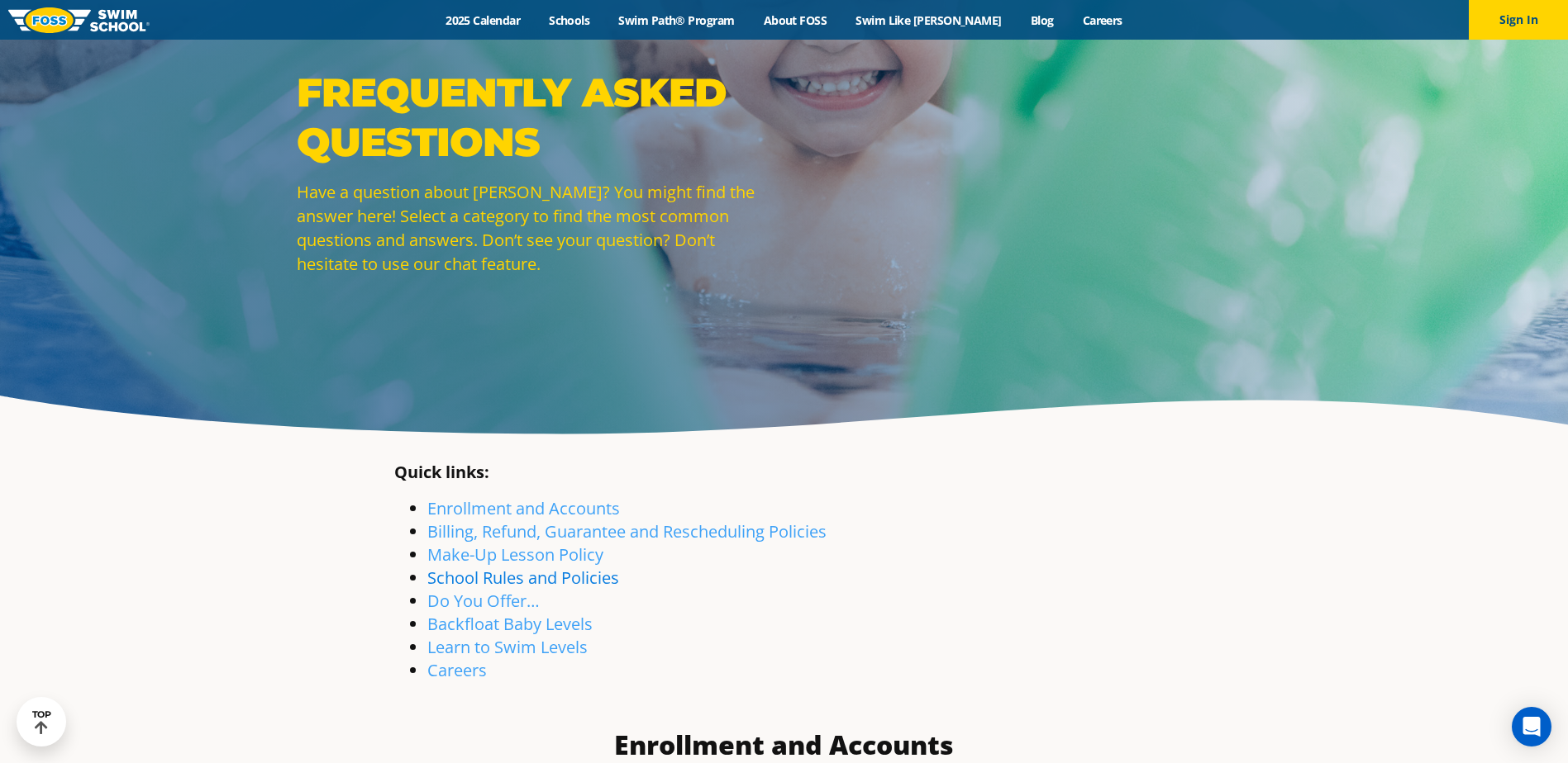
click at [494, 574] on link "School Rules and Policies" at bounding box center [523, 577] width 192 height 23
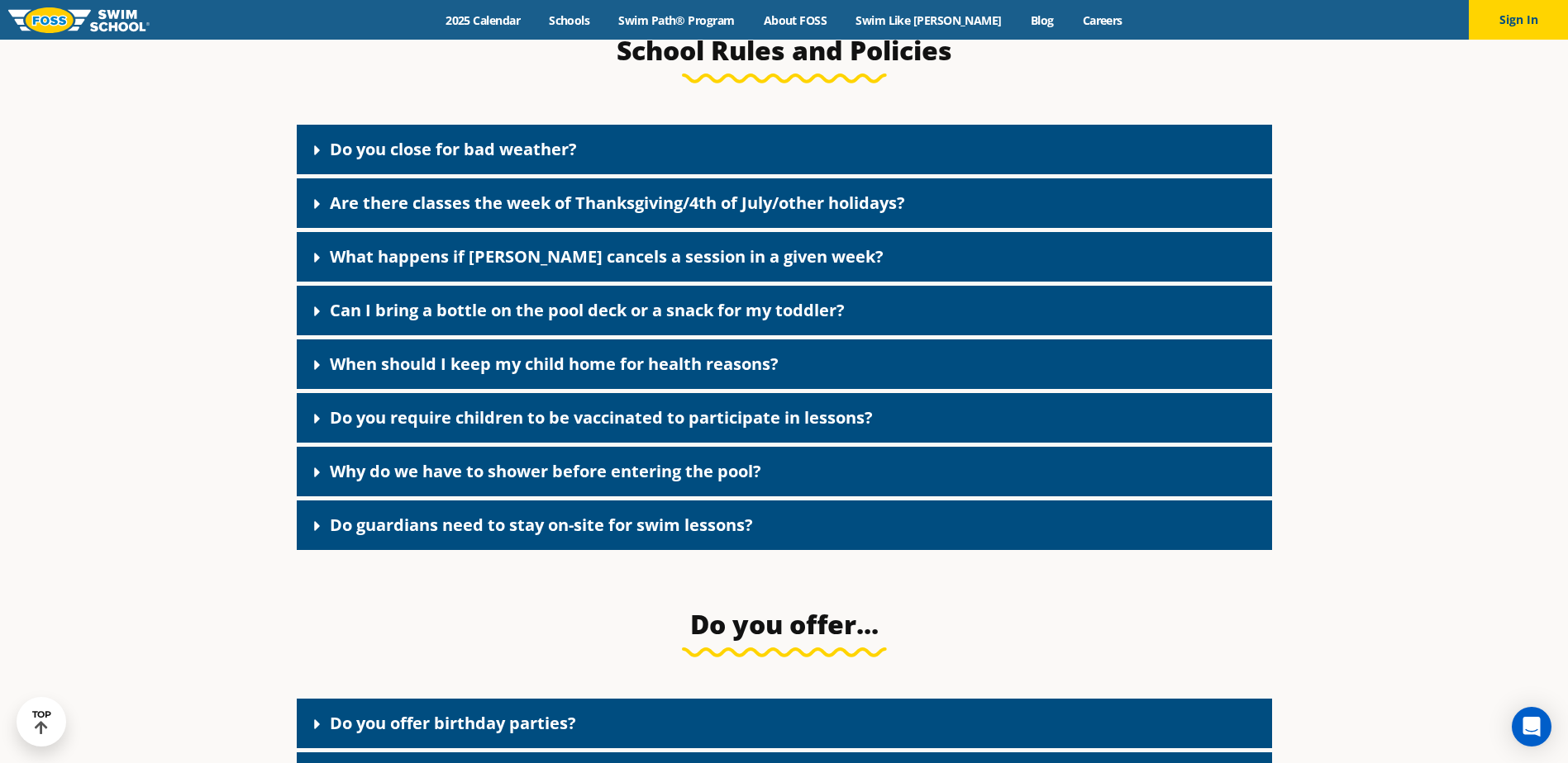
scroll to position [2432, 0]
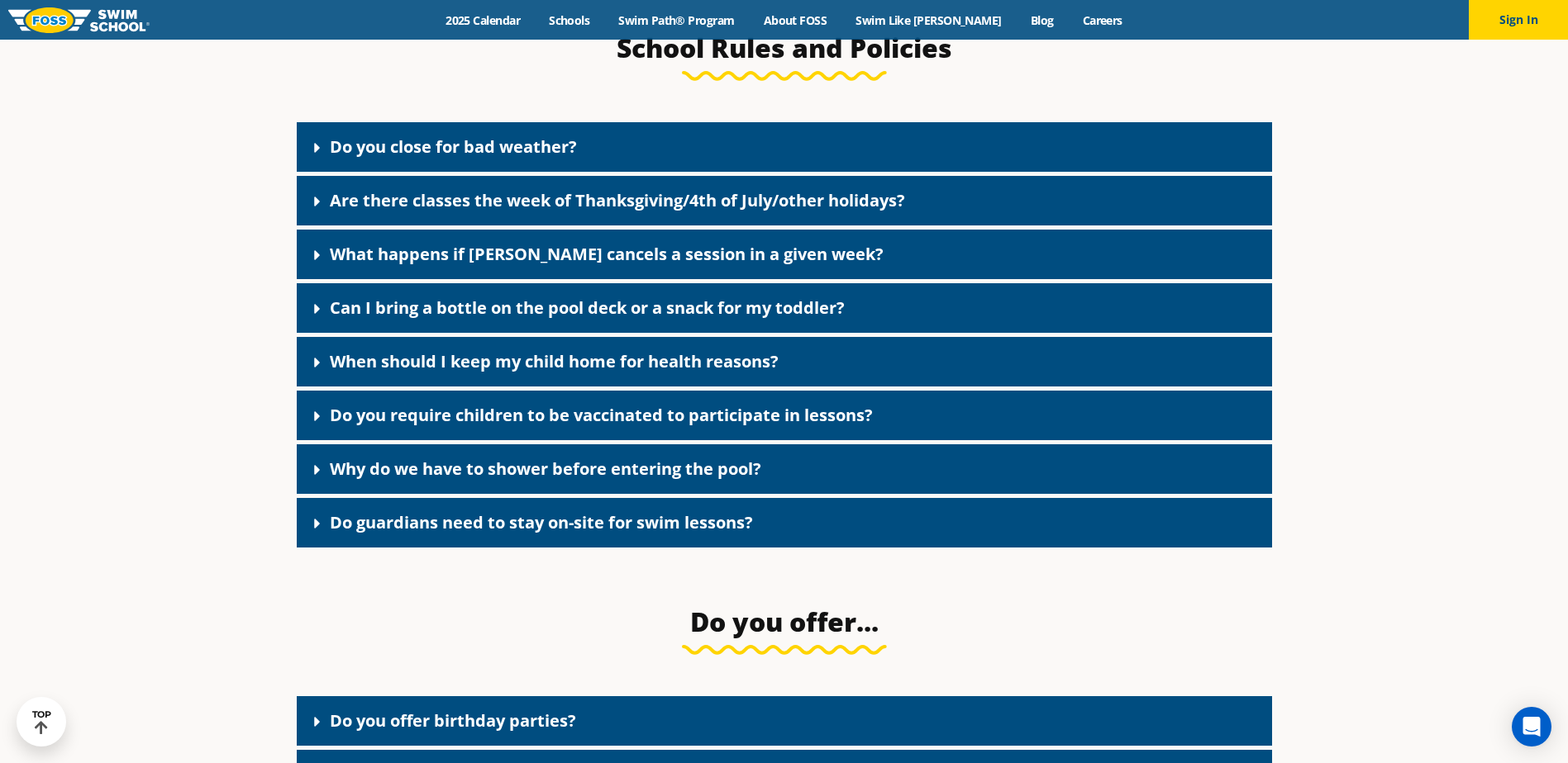
click at [326, 207] on span at bounding box center [321, 201] width 16 height 18
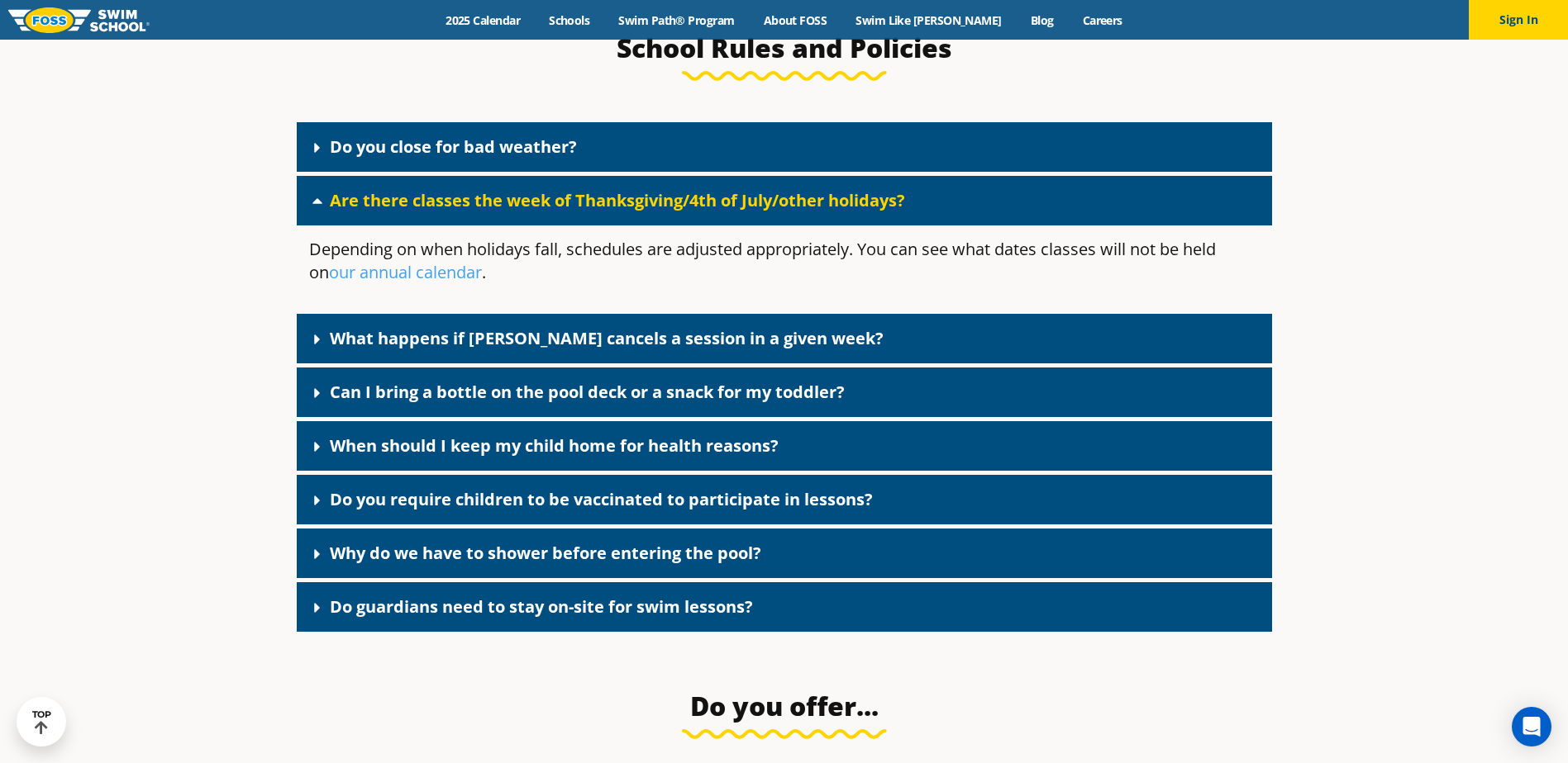
click at [326, 207] on span at bounding box center [321, 200] width 16 height 16
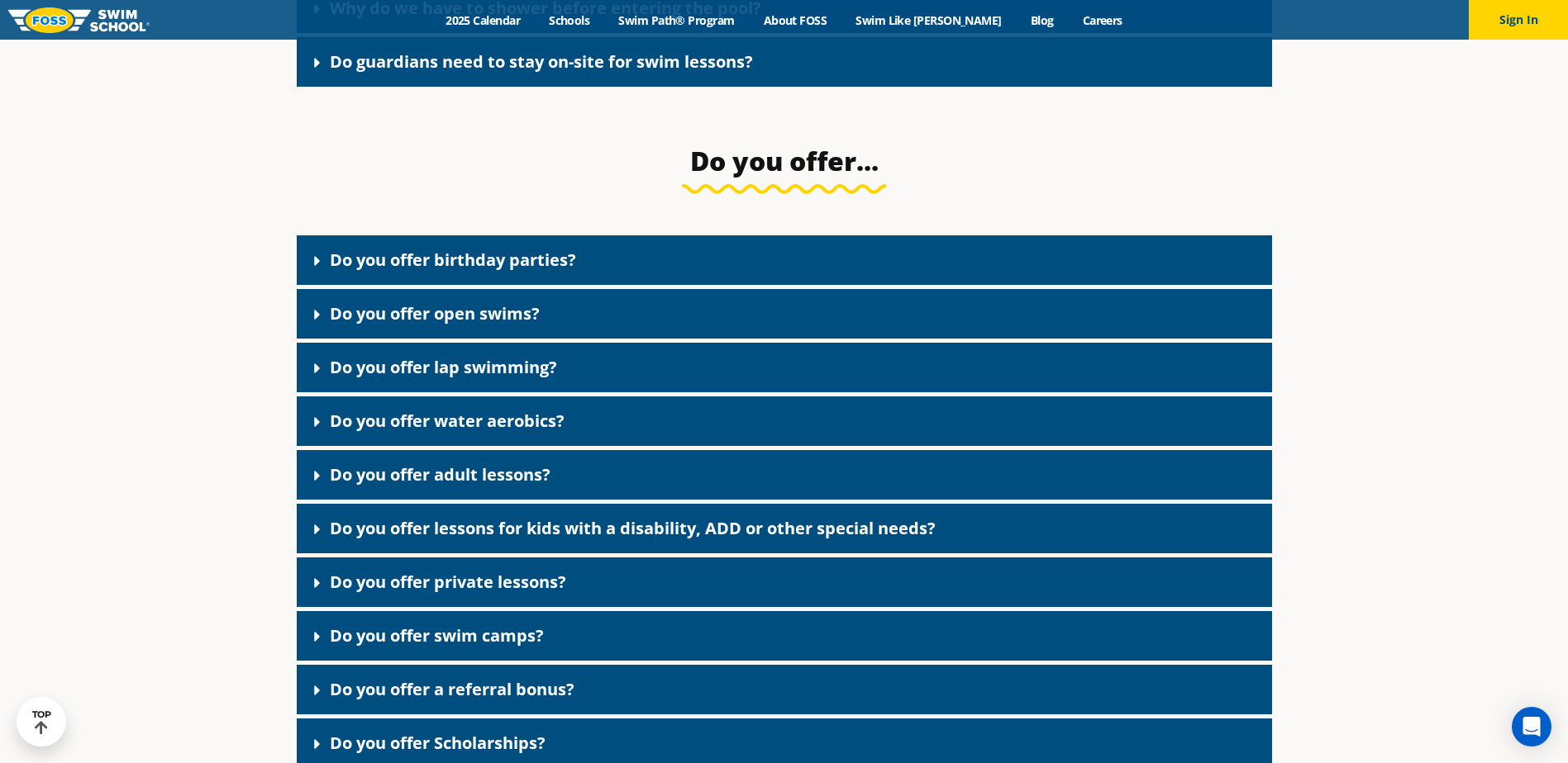
scroll to position [2928, 0]
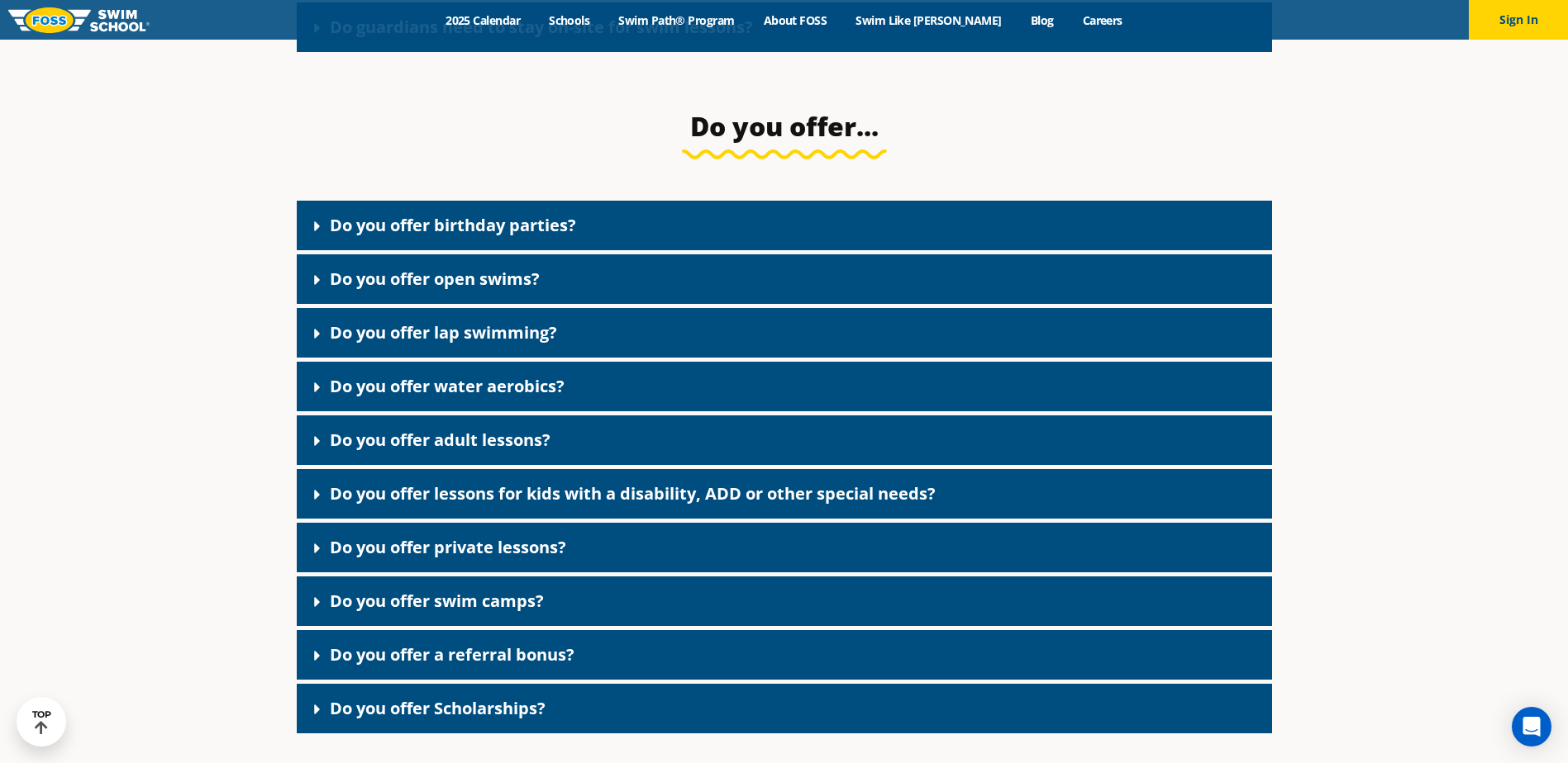
click at [313, 449] on icon at bounding box center [318, 441] width 16 height 16
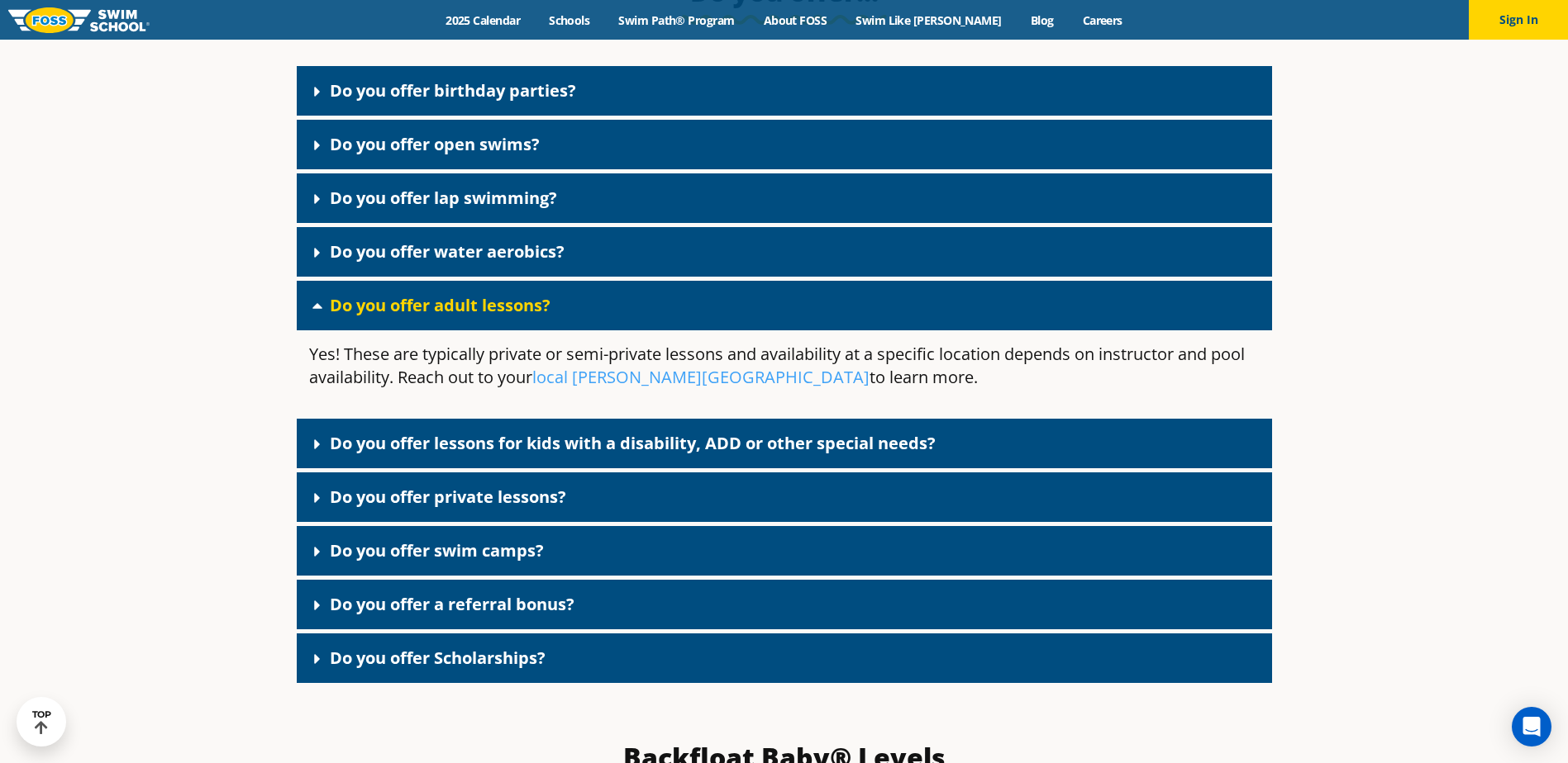
scroll to position [3093, 0]
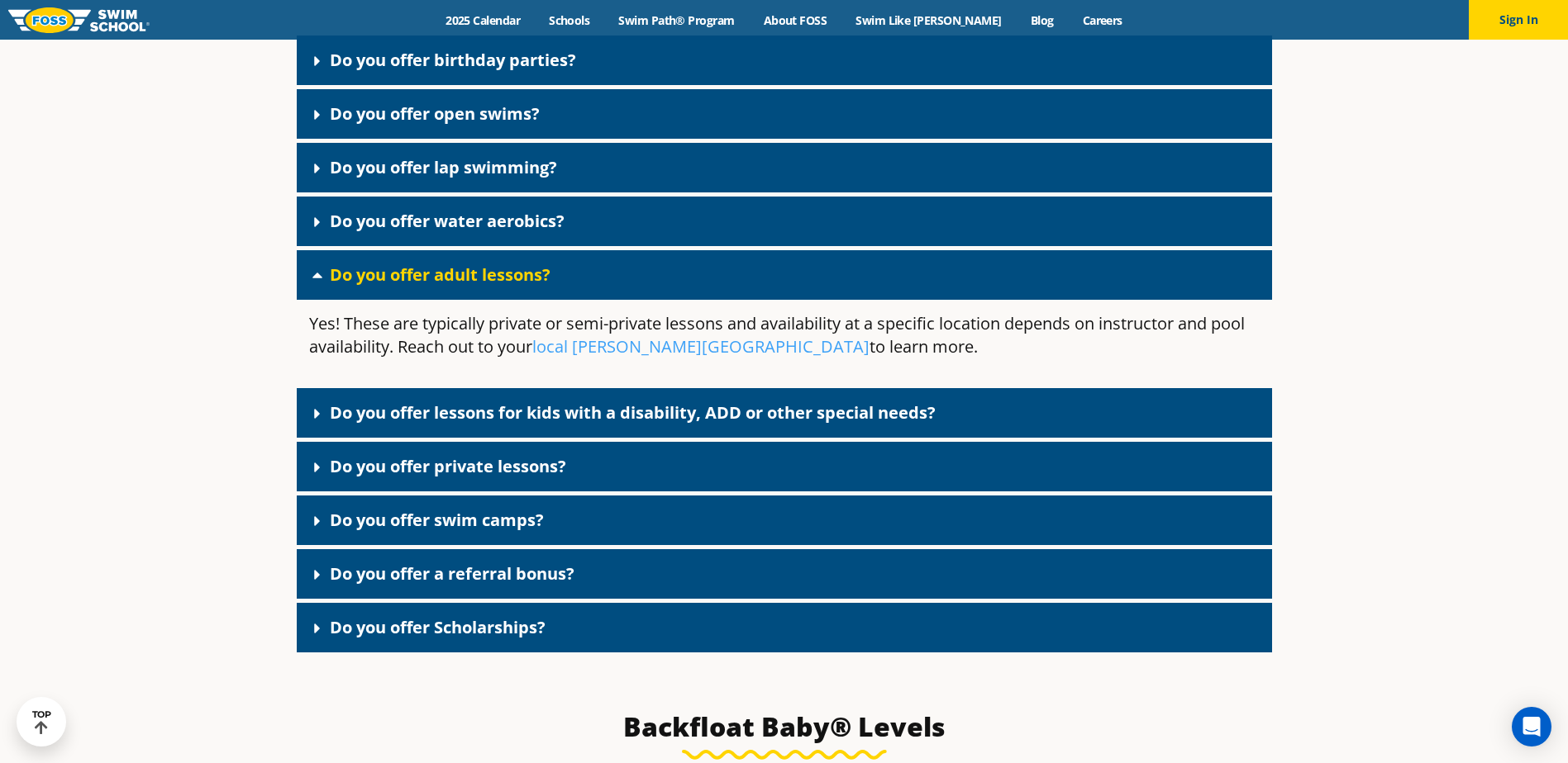
click at [325, 283] on icon at bounding box center [318, 275] width 16 height 16
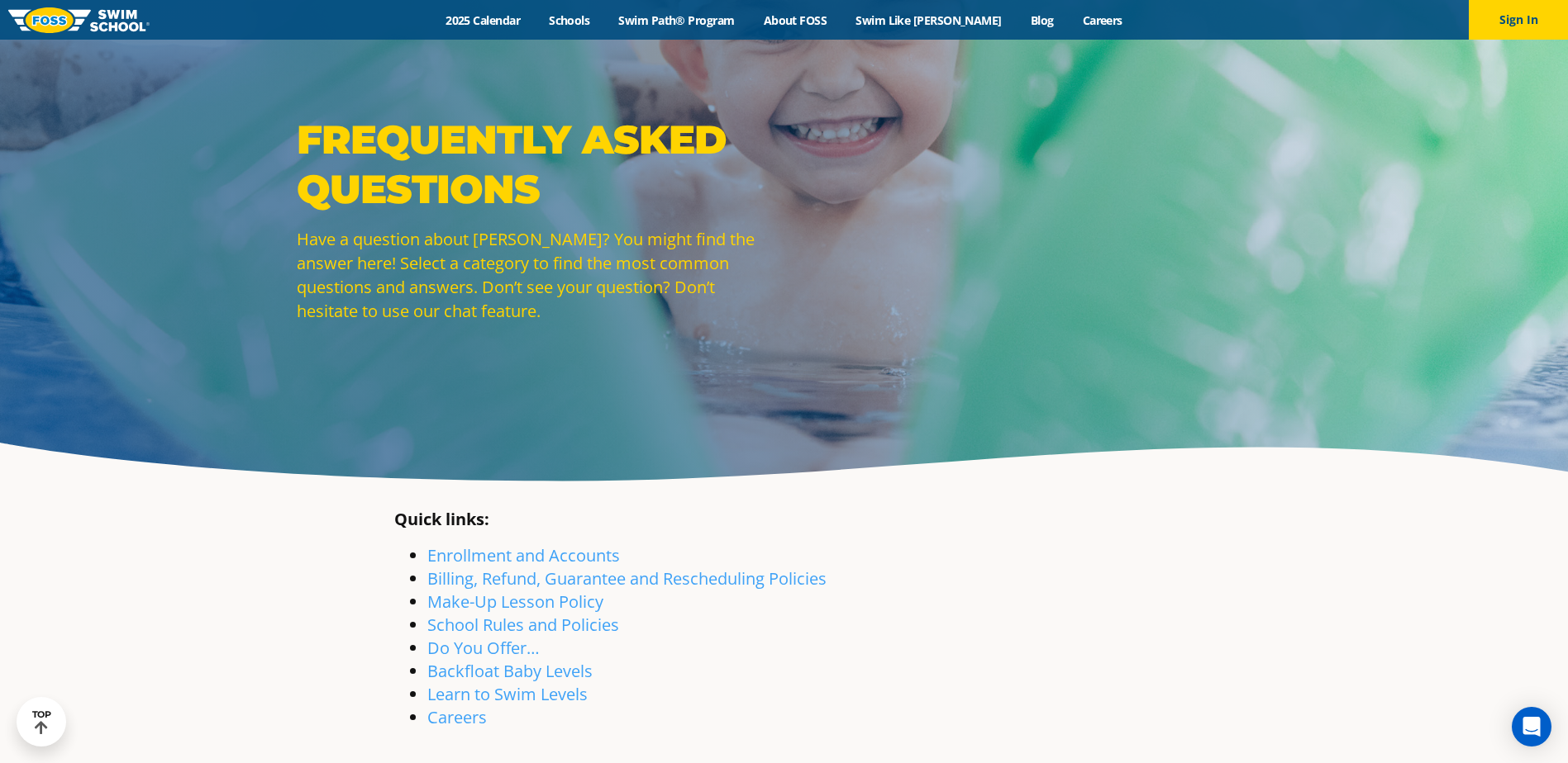
scroll to position [0, 0]
